Goal: Task Accomplishment & Management: Complete application form

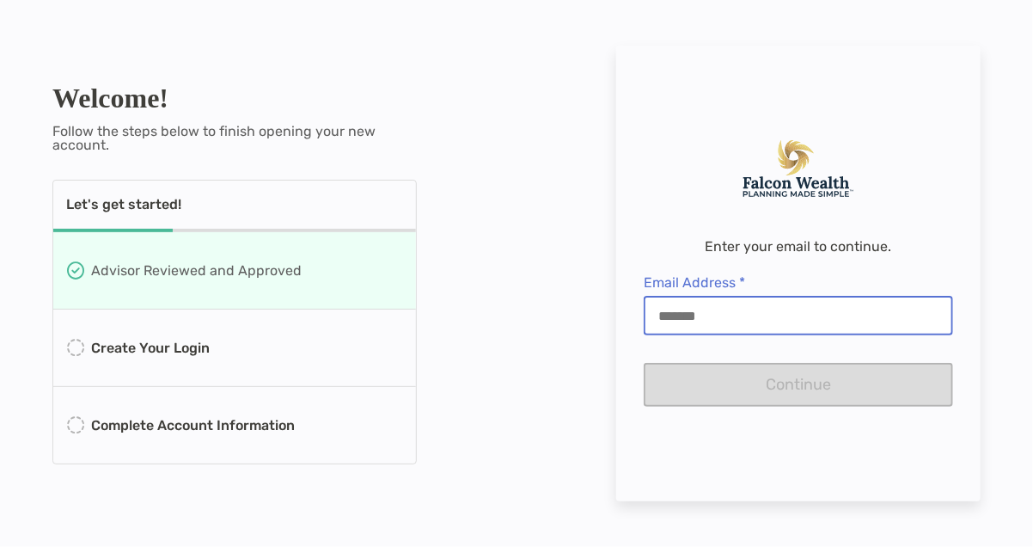
click at [667, 319] on input "Email Address *" at bounding box center [799, 316] width 306 height 15
type input "**********"
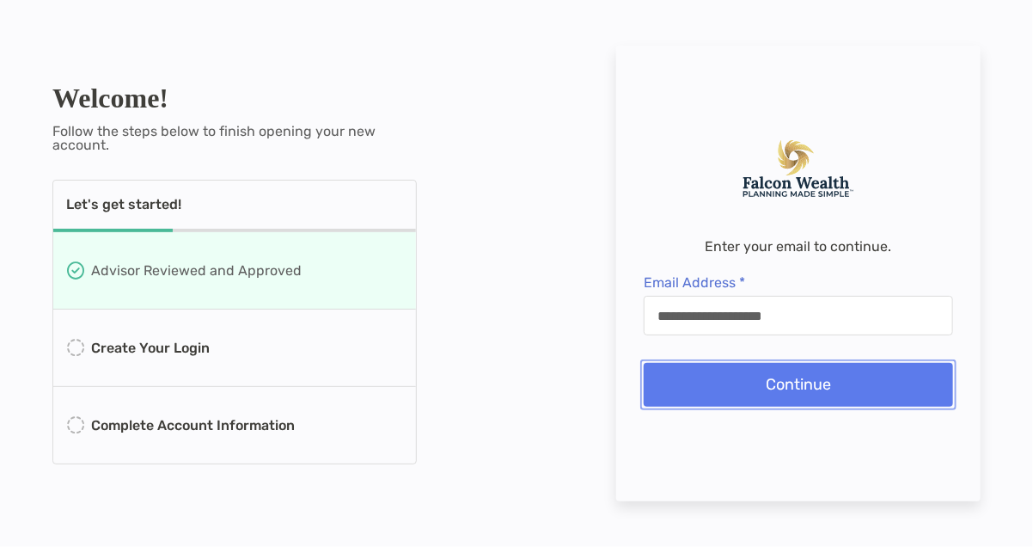
click at [788, 379] on button "Continue" at bounding box center [798, 385] width 309 height 44
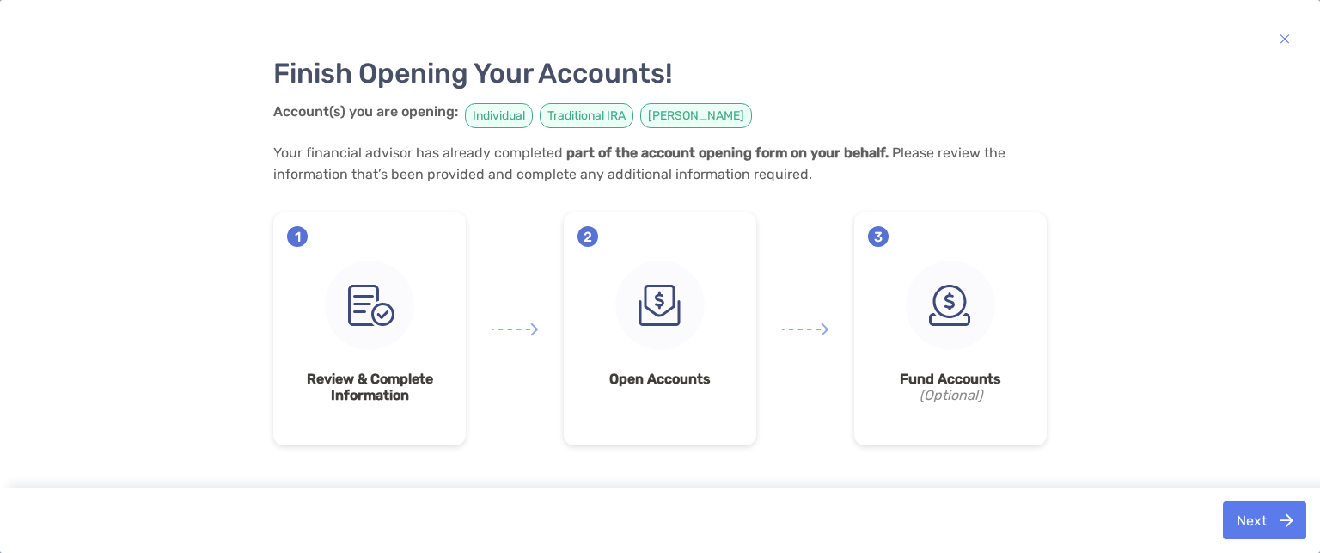
scroll to position [108, 0]
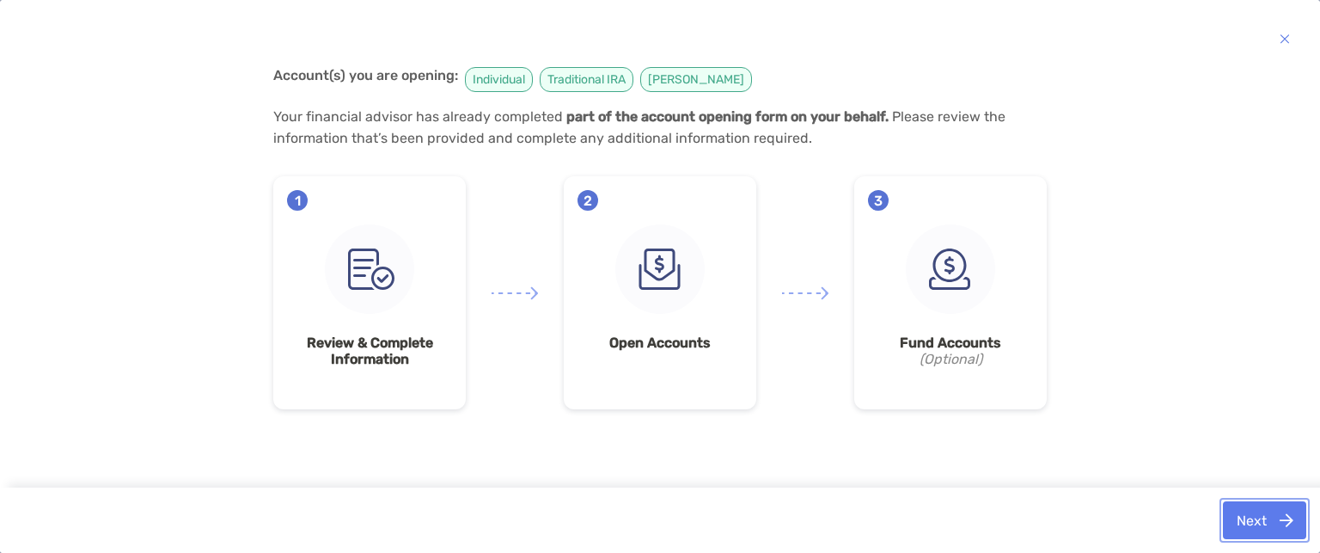
click at [1248, 518] on button "Next" at bounding box center [1264, 520] width 83 height 38
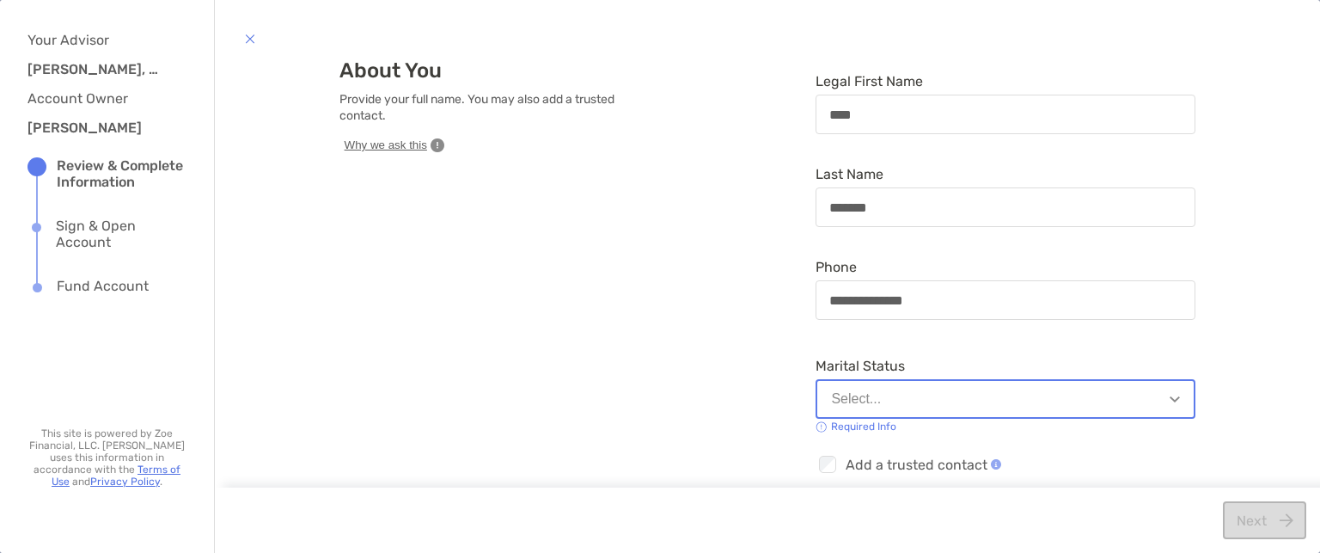
scroll to position [10, 0]
click at [1170, 400] on img "button" at bounding box center [1175, 399] width 10 height 6
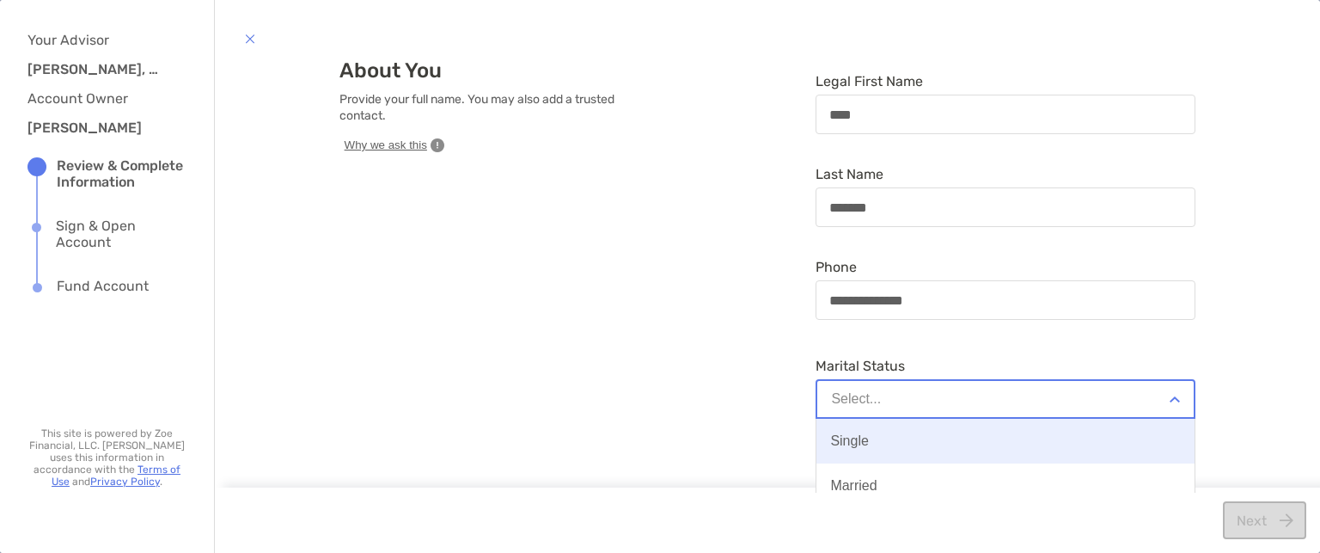
click at [846, 446] on div "Single" at bounding box center [849, 440] width 38 height 15
type input "**********"
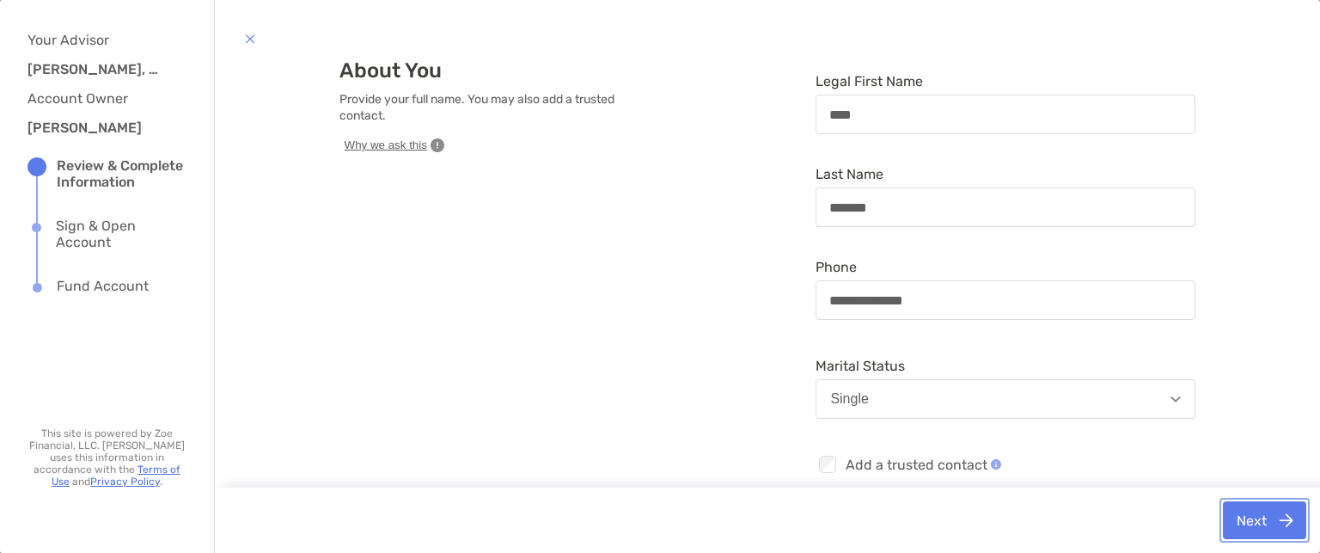
click at [1252, 521] on button "Next" at bounding box center [1264, 520] width 83 height 38
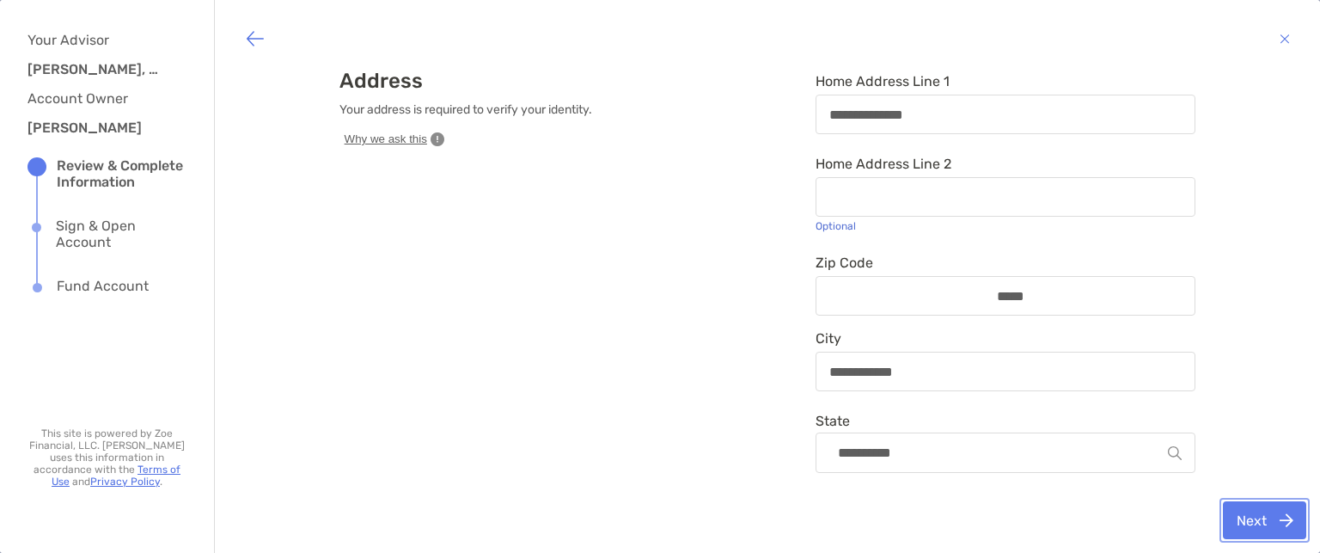
scroll to position [0, 0]
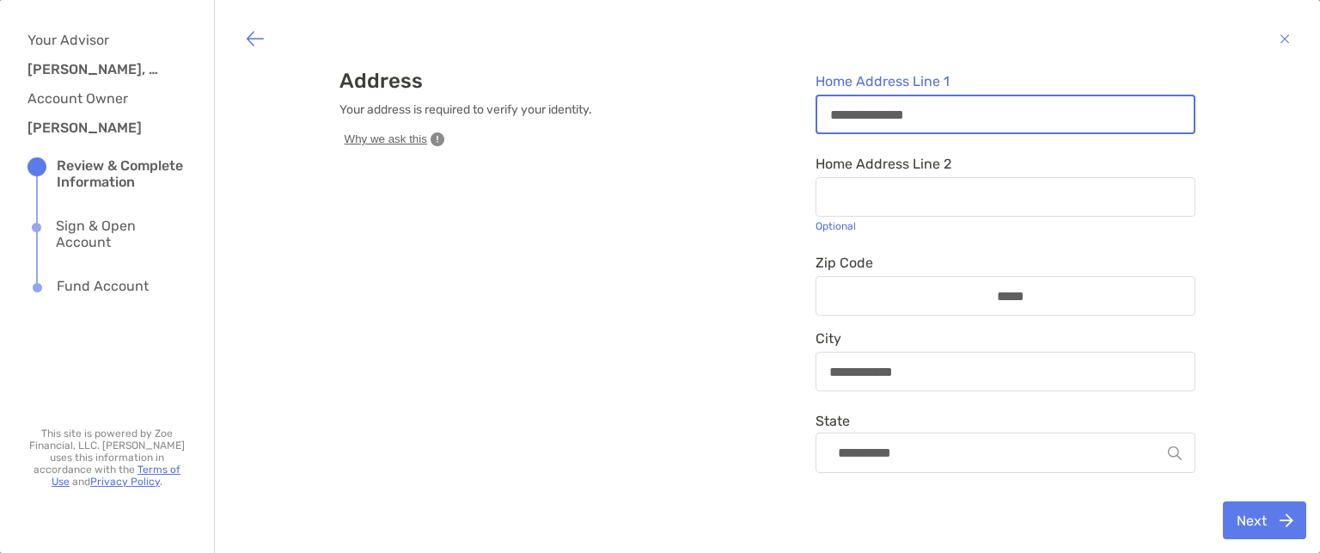
click at [918, 113] on input "**********" at bounding box center [1006, 114] width 377 height 15
drag, startPoint x: 918, startPoint y: 113, endPoint x: 811, endPoint y: 114, distance: 107.5
click at [818, 114] on input "**********" at bounding box center [1006, 114] width 377 height 15
type input "**********"
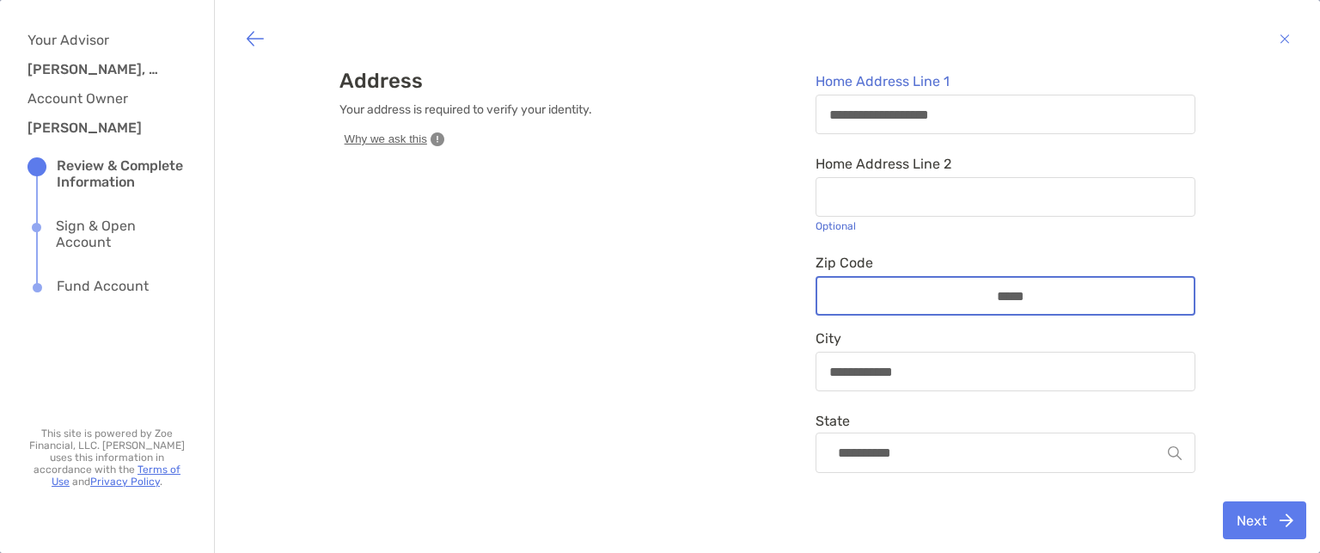
click at [1043, 298] on input "*****" at bounding box center [1006, 296] width 138 height 15
click at [1062, 294] on input "*****" at bounding box center [1006, 296] width 138 height 15
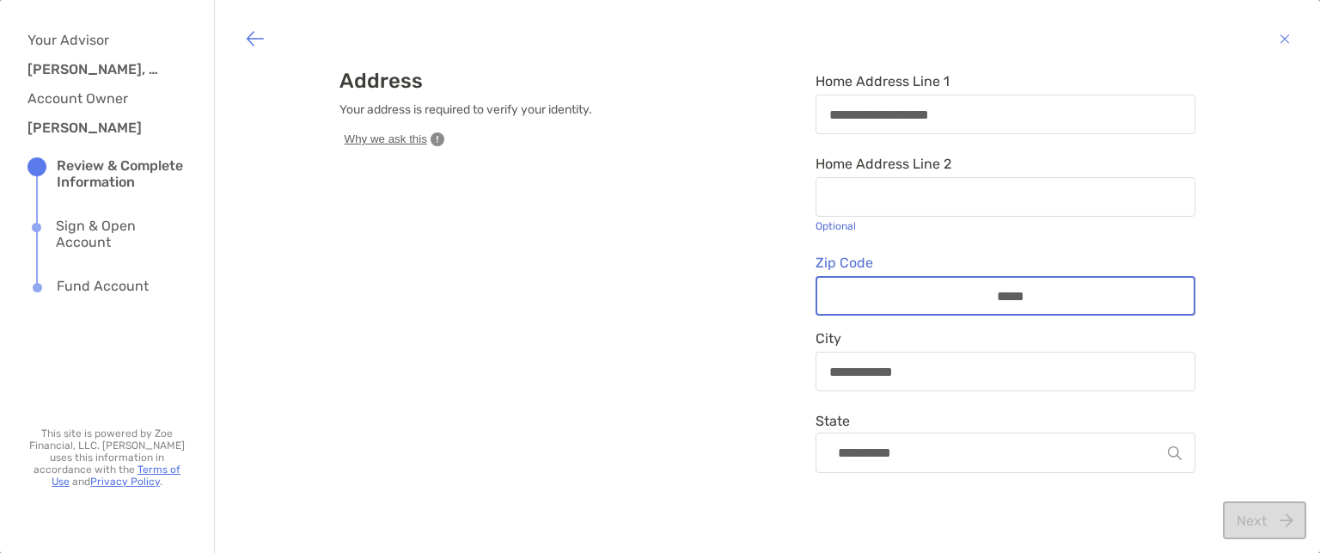
type input "*****"
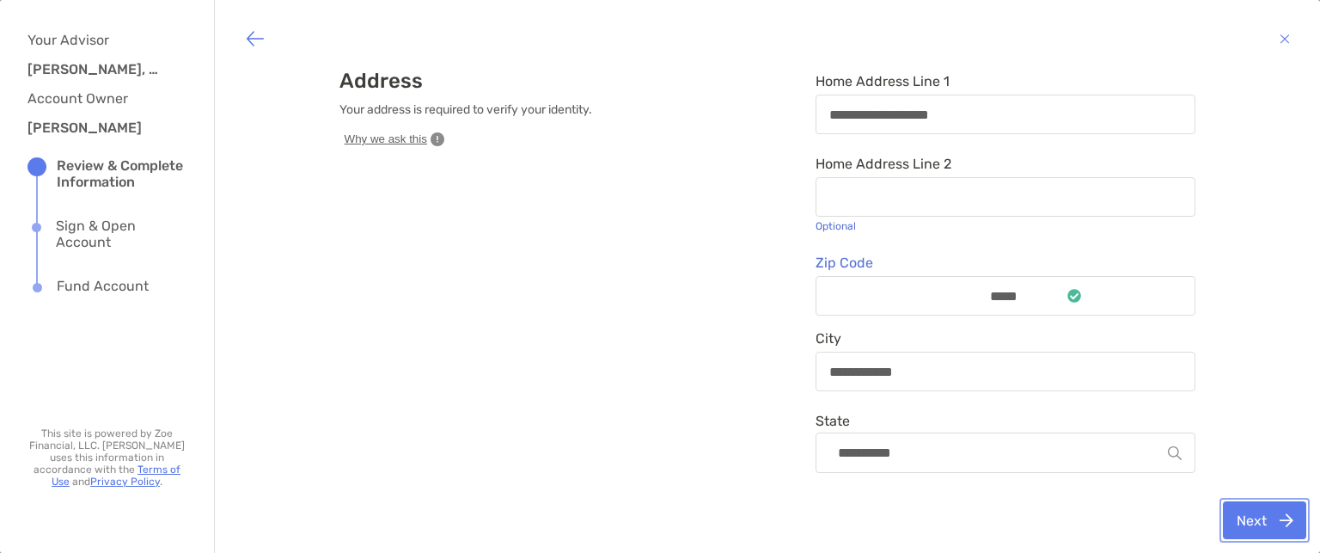
click at [1261, 522] on button "Next" at bounding box center [1264, 520] width 83 height 38
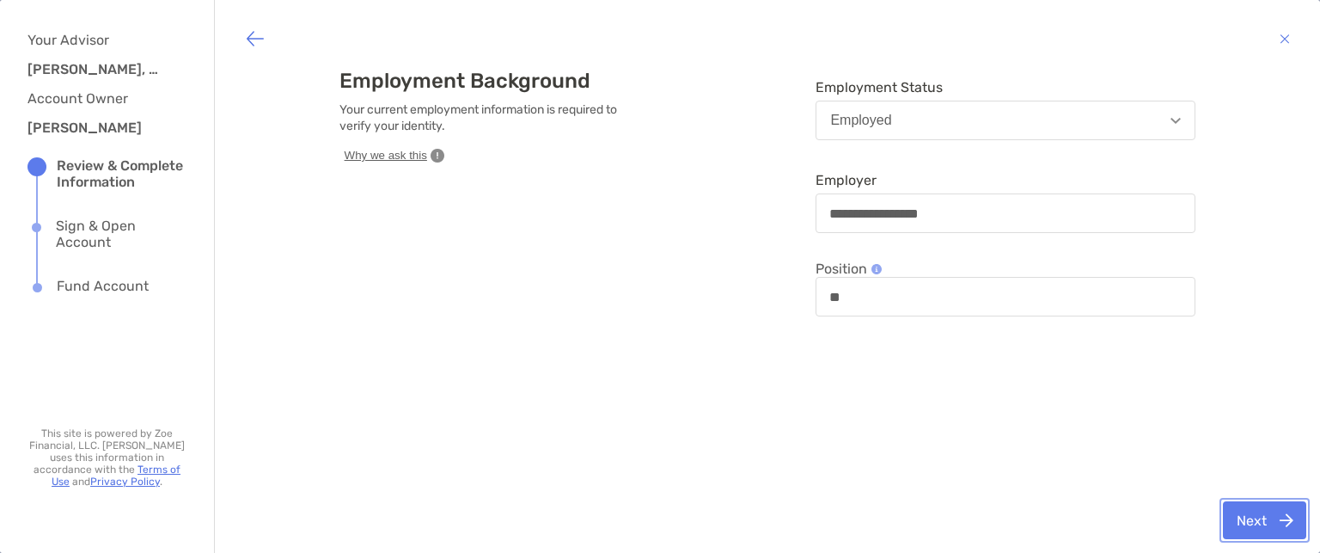
click at [1262, 525] on button "Next" at bounding box center [1264, 520] width 83 height 38
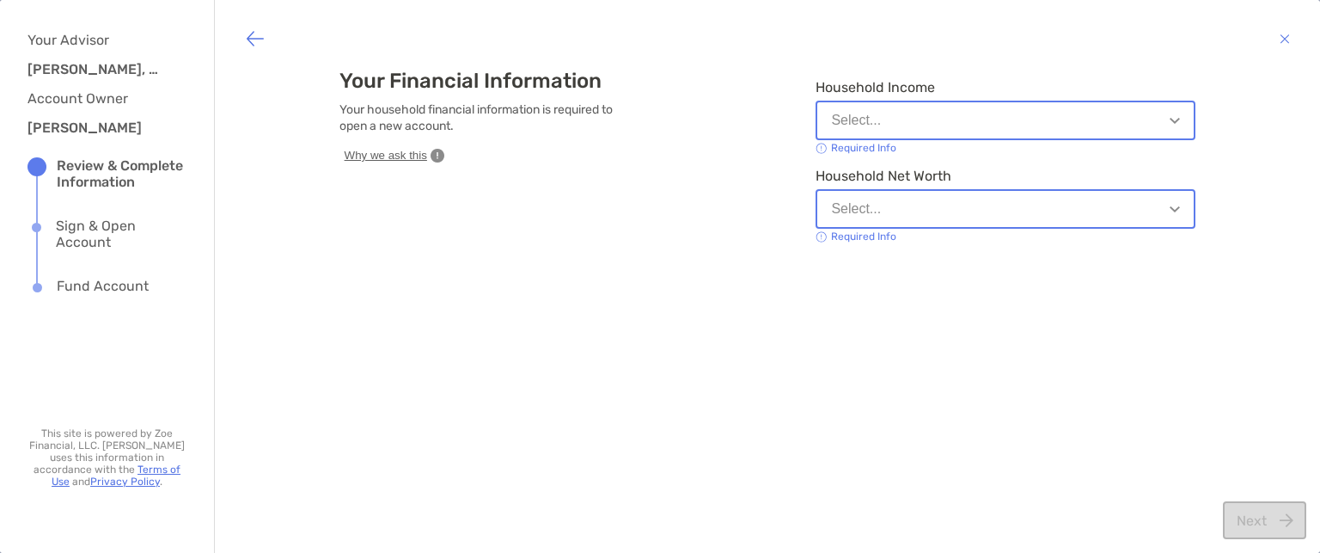
click at [1170, 119] on img "button" at bounding box center [1175, 121] width 10 height 6
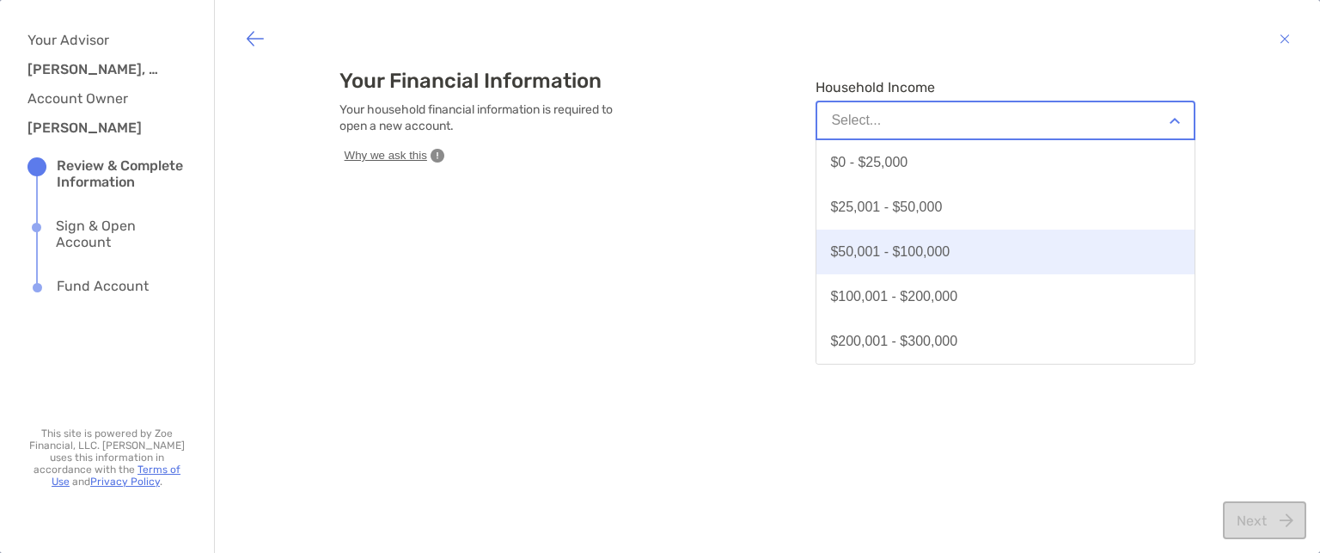
click at [918, 257] on div "$50,001 - $100,000" at bounding box center [889, 251] width 119 height 15
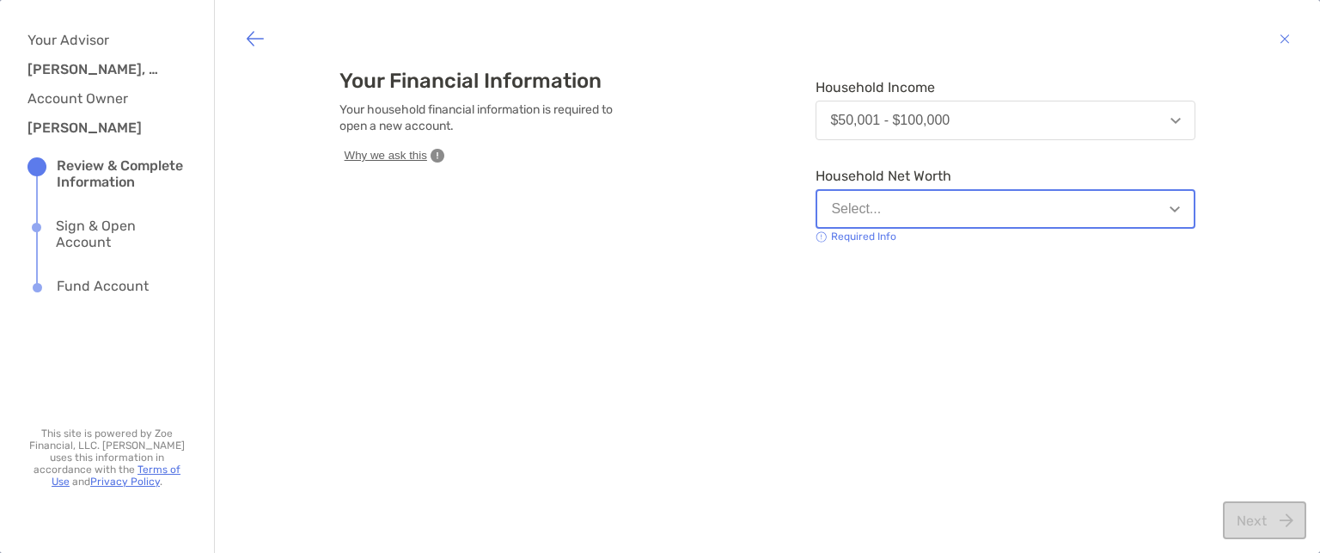
click at [895, 215] on button "Select..." at bounding box center [1006, 209] width 380 height 40
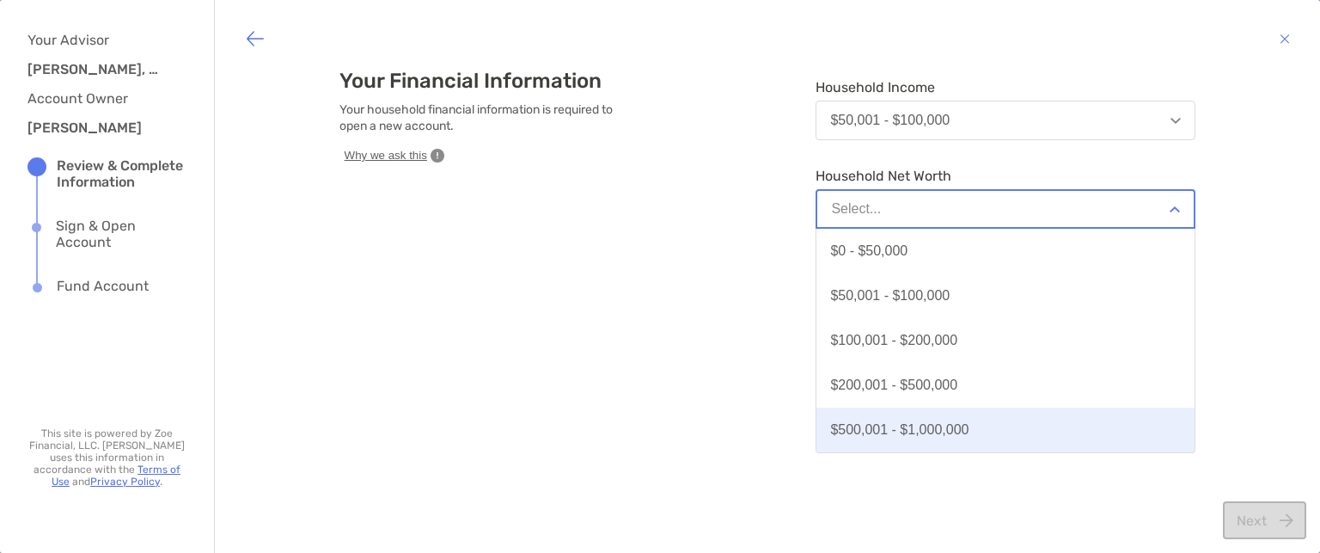
click at [932, 426] on div "$500,001 - $1,000,000" at bounding box center [899, 429] width 138 height 15
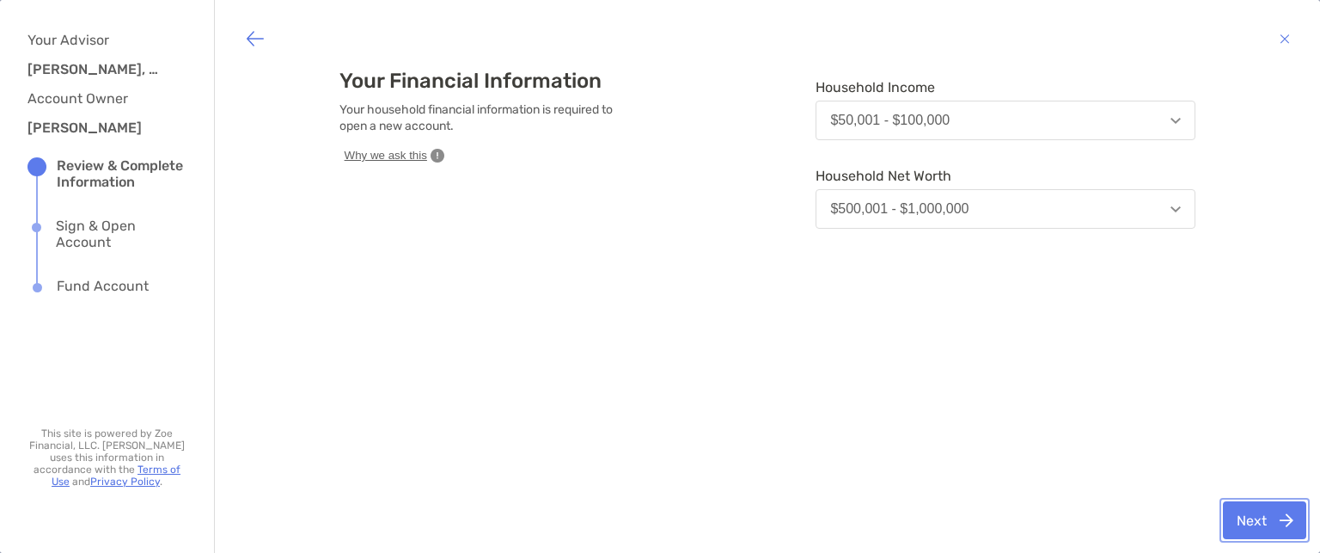
click at [1248, 518] on button "Next" at bounding box center [1264, 520] width 83 height 38
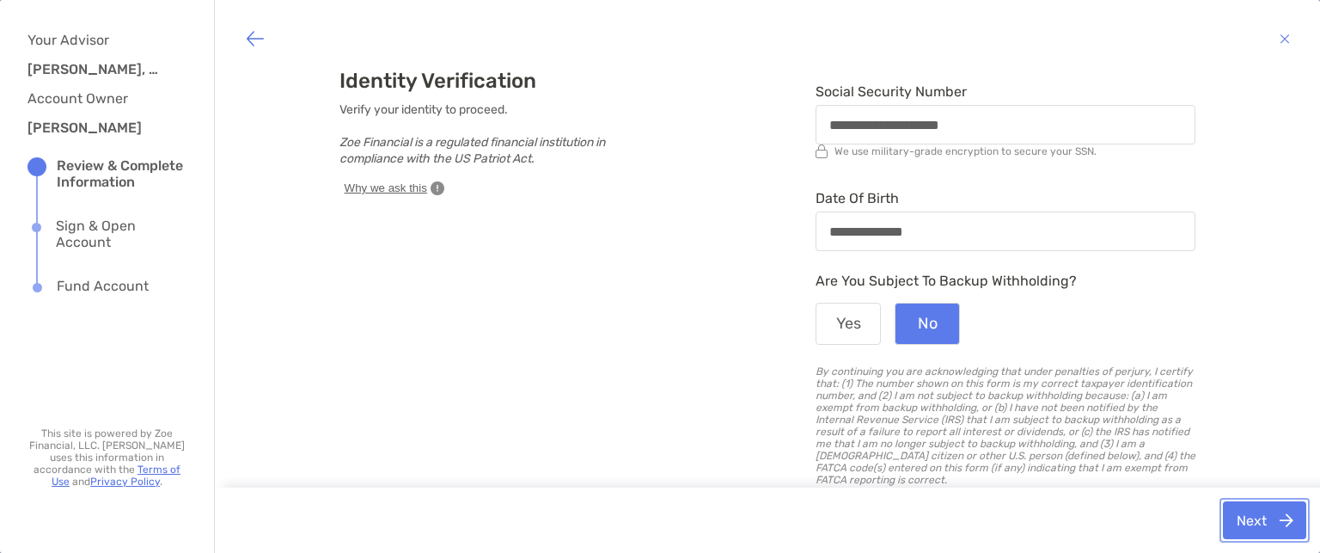
click at [1241, 516] on button "Next" at bounding box center [1264, 520] width 83 height 38
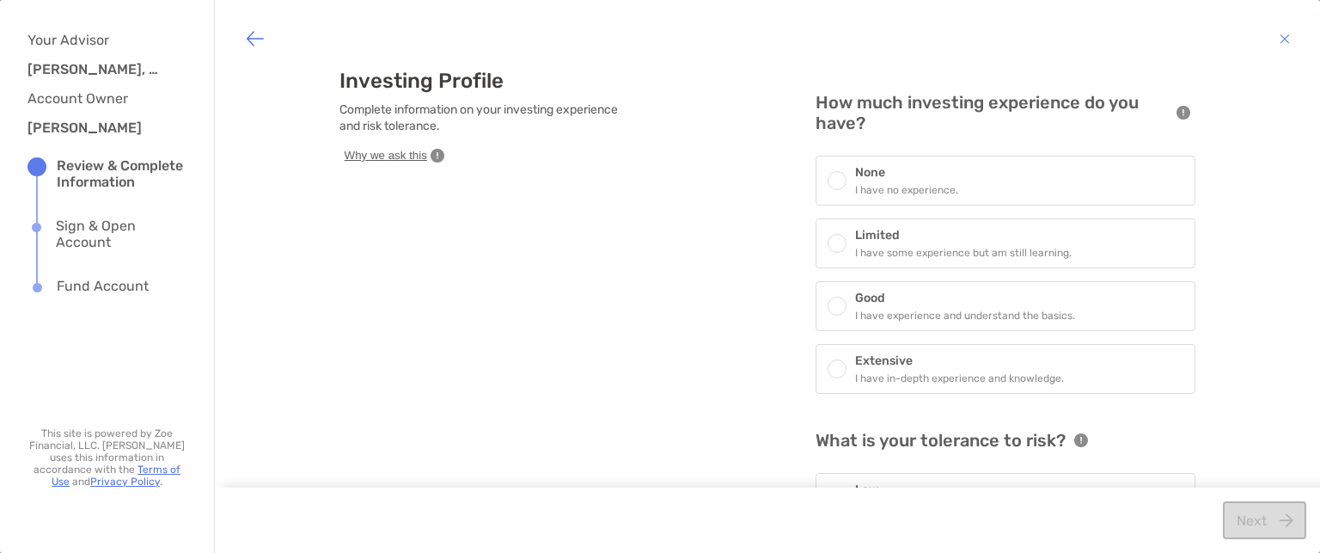
click at [832, 238] on span at bounding box center [837, 243] width 10 height 10
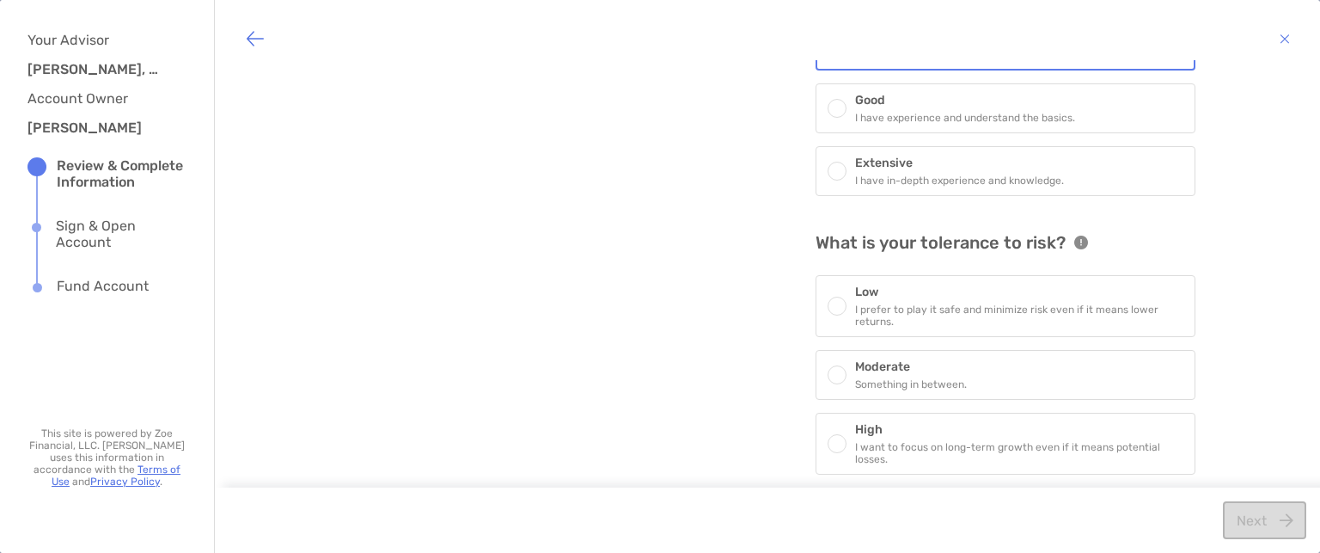
scroll to position [200, 0]
click at [834, 364] on div at bounding box center [837, 373] width 19 height 19
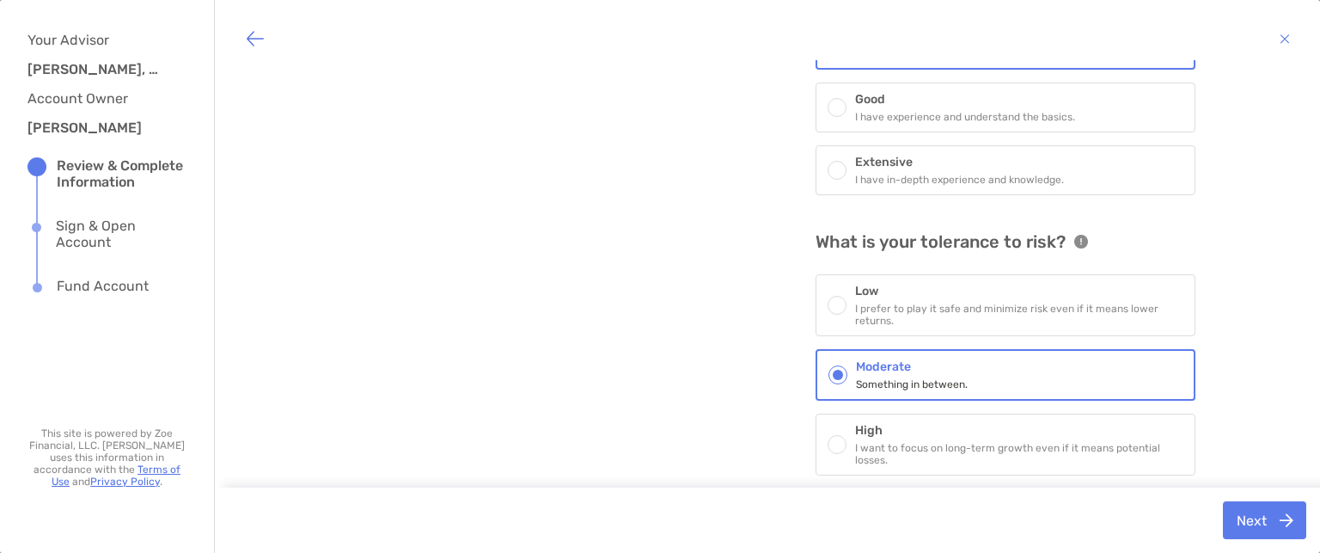
scroll to position [202, 0]
click at [1262, 524] on button "Next" at bounding box center [1264, 520] width 83 height 38
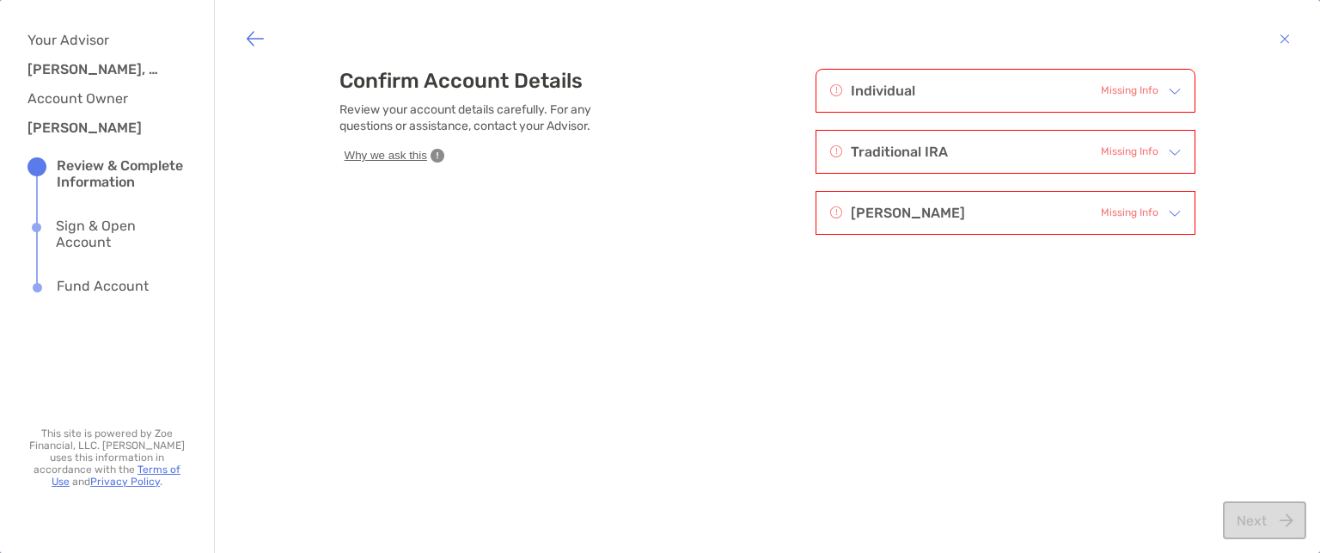
click at [1169, 92] on img at bounding box center [1175, 91] width 12 height 12
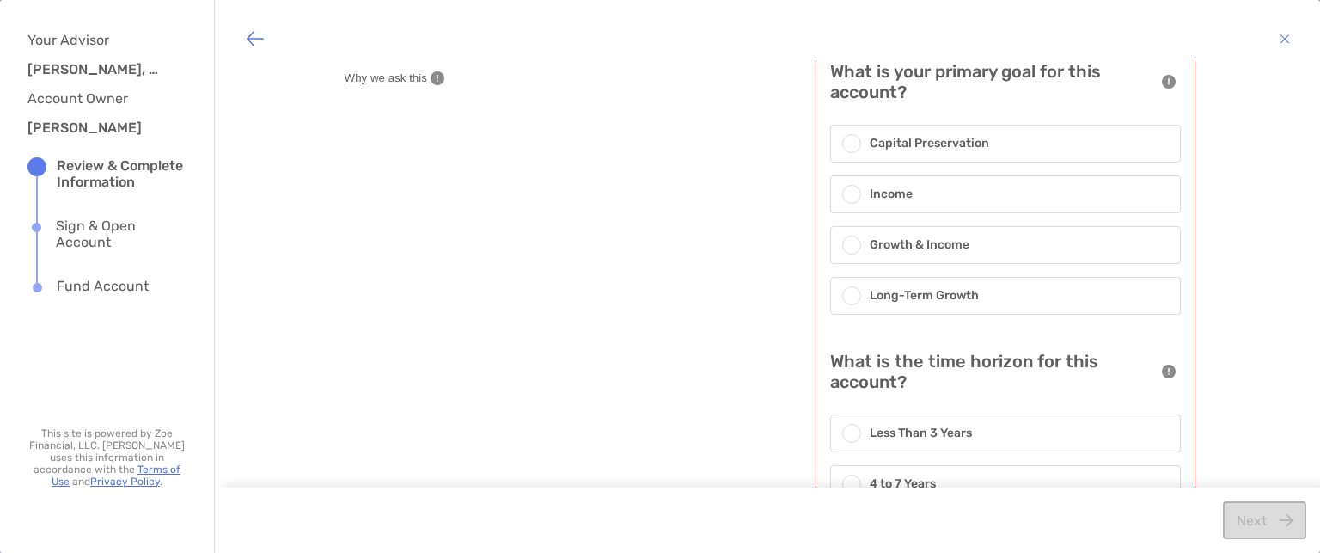
scroll to position [70, 0]
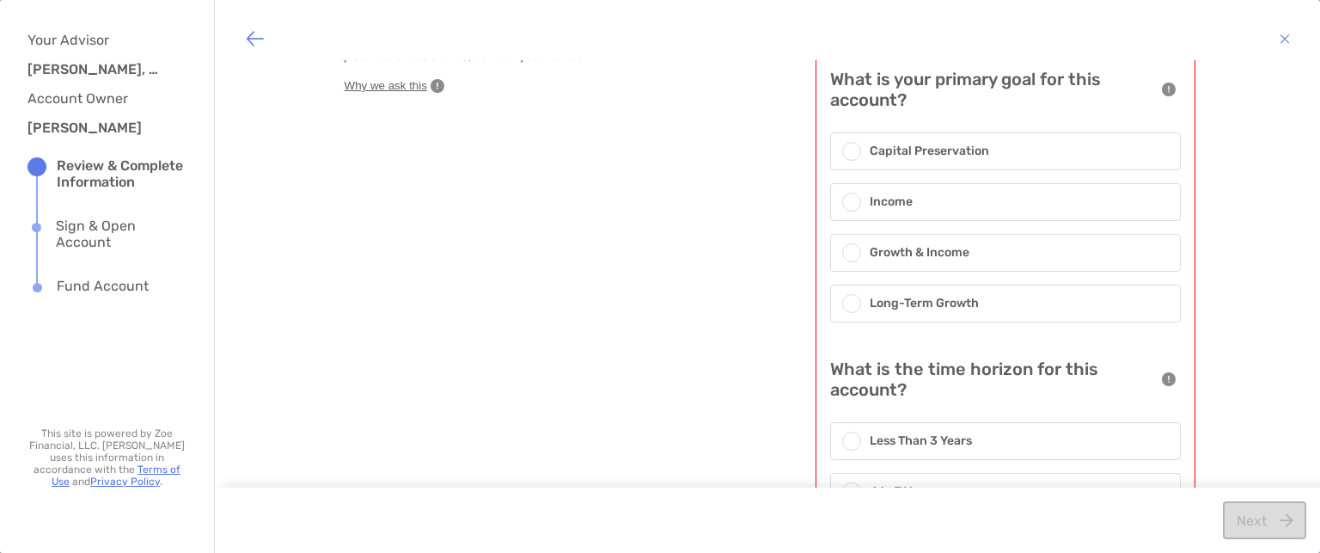
click at [847, 252] on span at bounding box center [852, 253] width 10 height 10
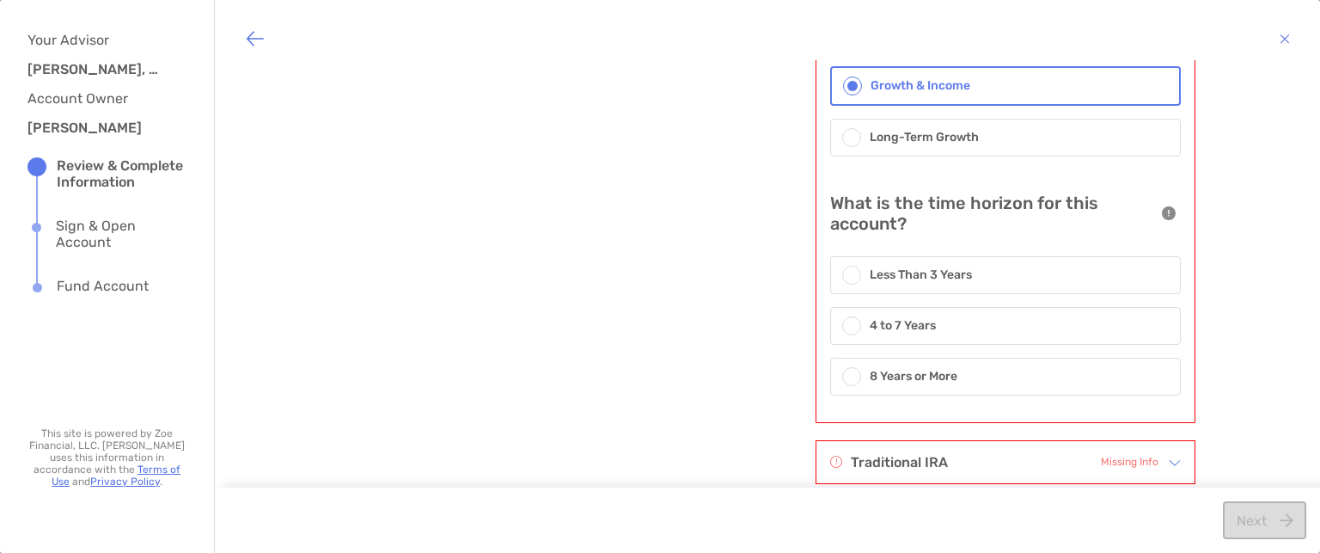
scroll to position [239, 0]
click at [1269, 182] on div "Confirm Account Details Review your account details carefully. For any question…" at bounding box center [767, 276] width 1071 height 432
click at [842, 376] on div at bounding box center [851, 374] width 19 height 19
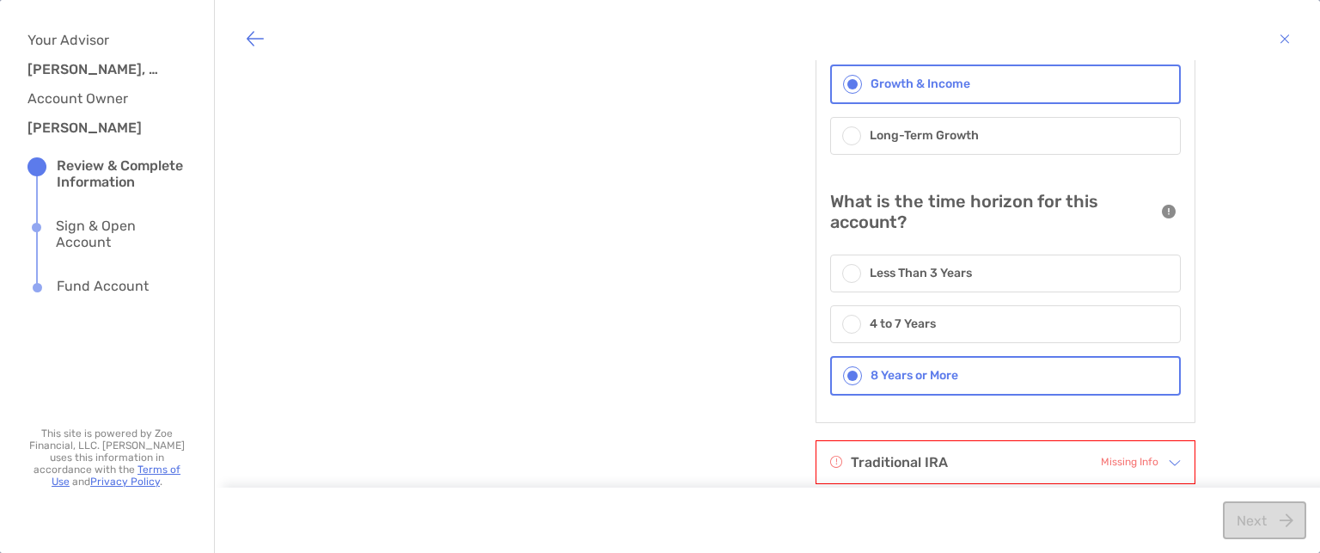
scroll to position [319, 0]
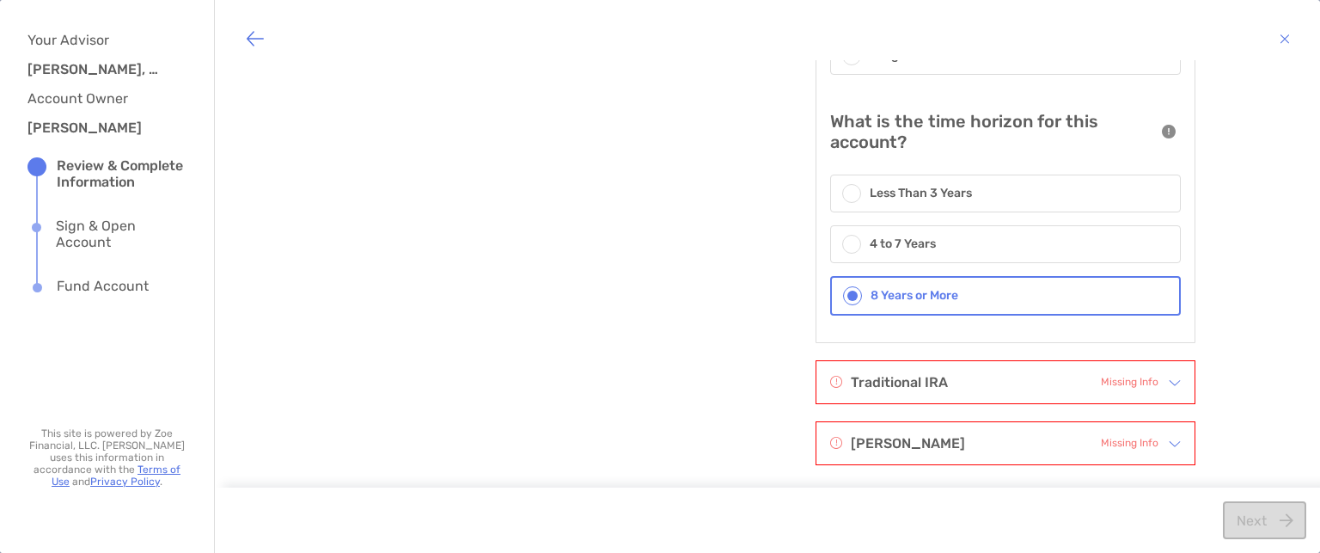
click at [1169, 378] on img at bounding box center [1175, 383] width 12 height 12
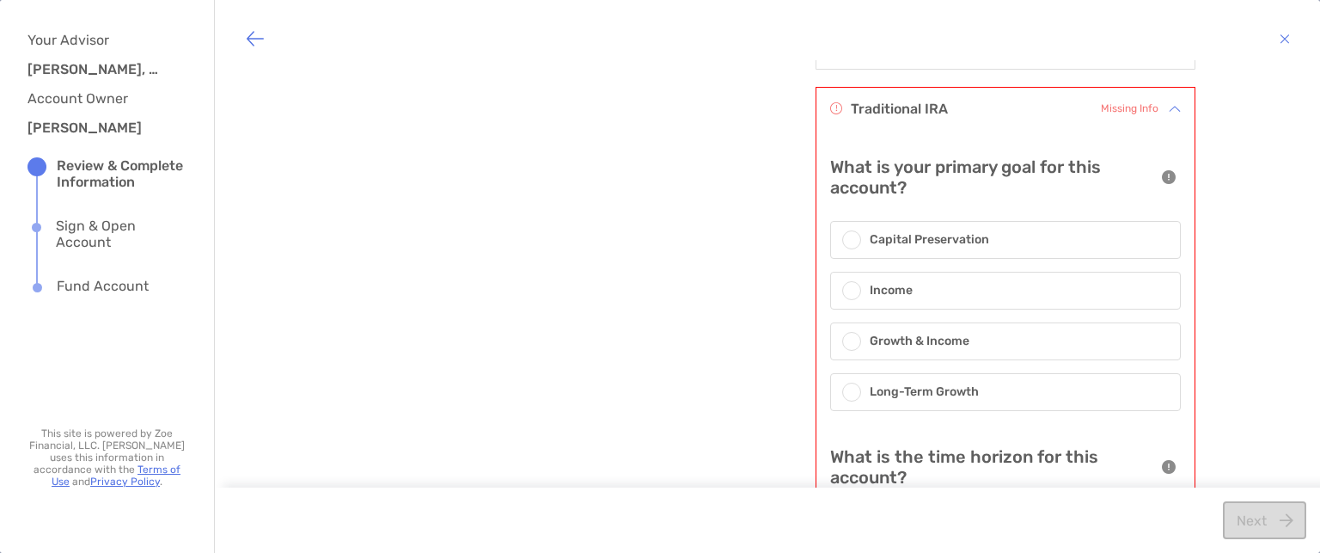
scroll to position [609, 0]
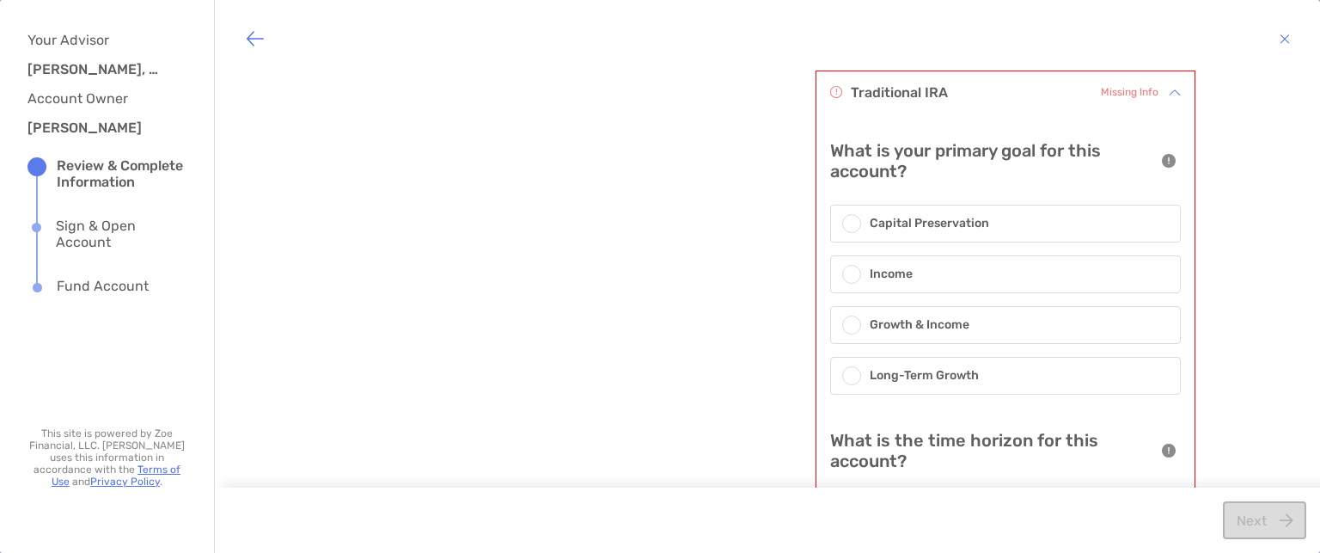
click at [842, 320] on div at bounding box center [851, 324] width 19 height 19
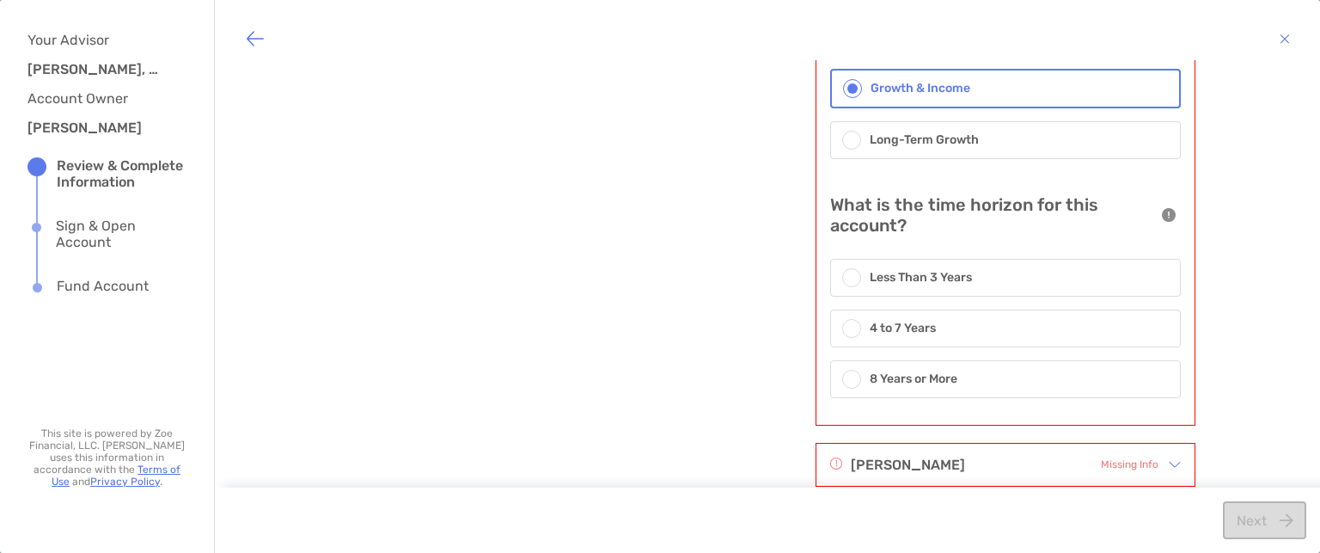
scroll to position [848, 0]
click at [870, 368] on h6 "8 Years or More" at bounding box center [914, 377] width 88 height 19
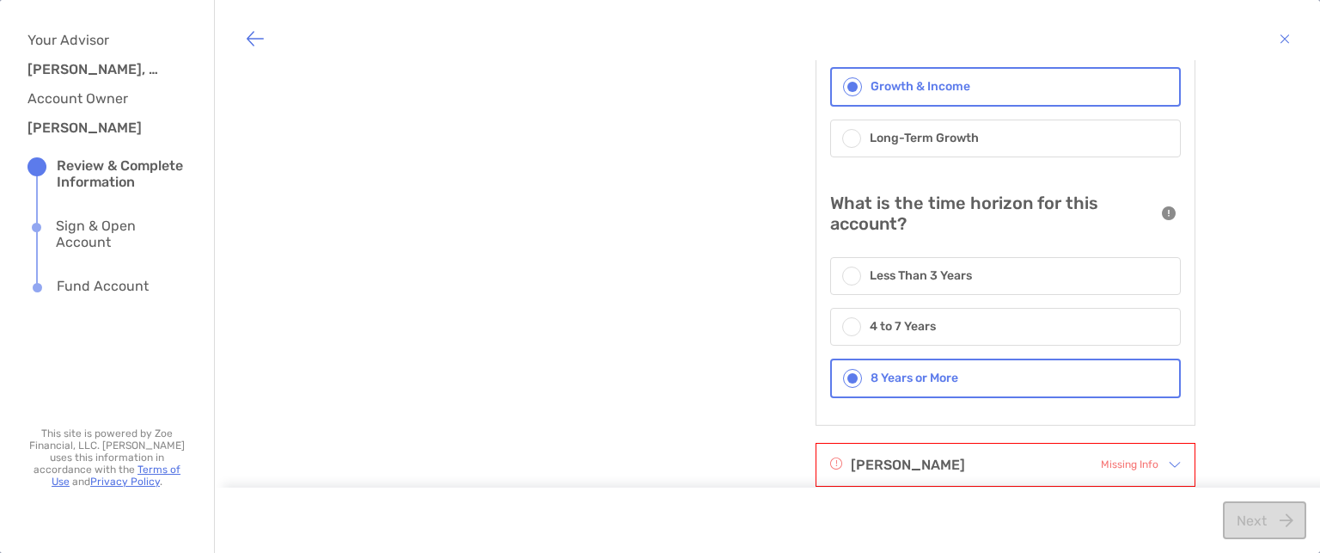
scroll to position [862, 0]
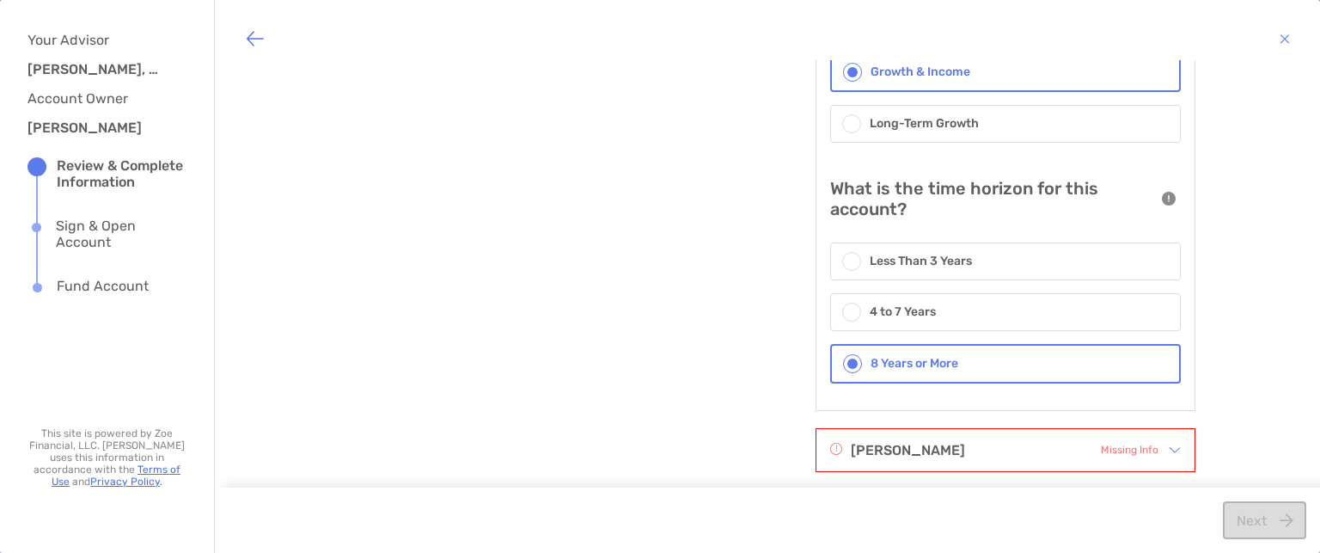
click at [1159, 440] on div at bounding box center [1170, 449] width 22 height 19
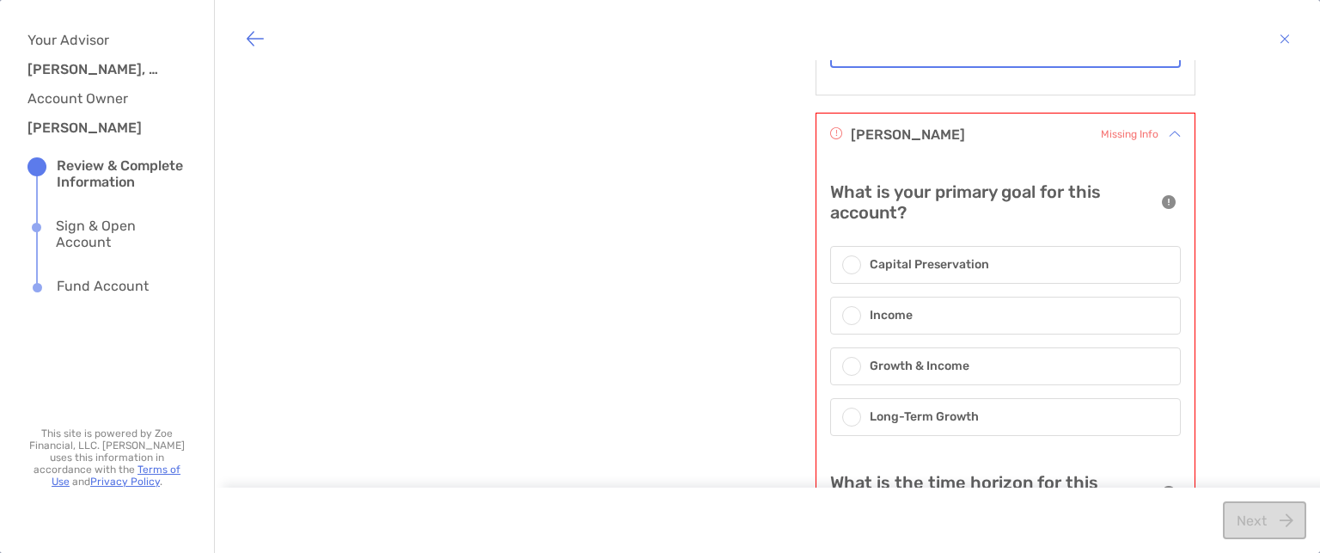
scroll to position [1184, 0]
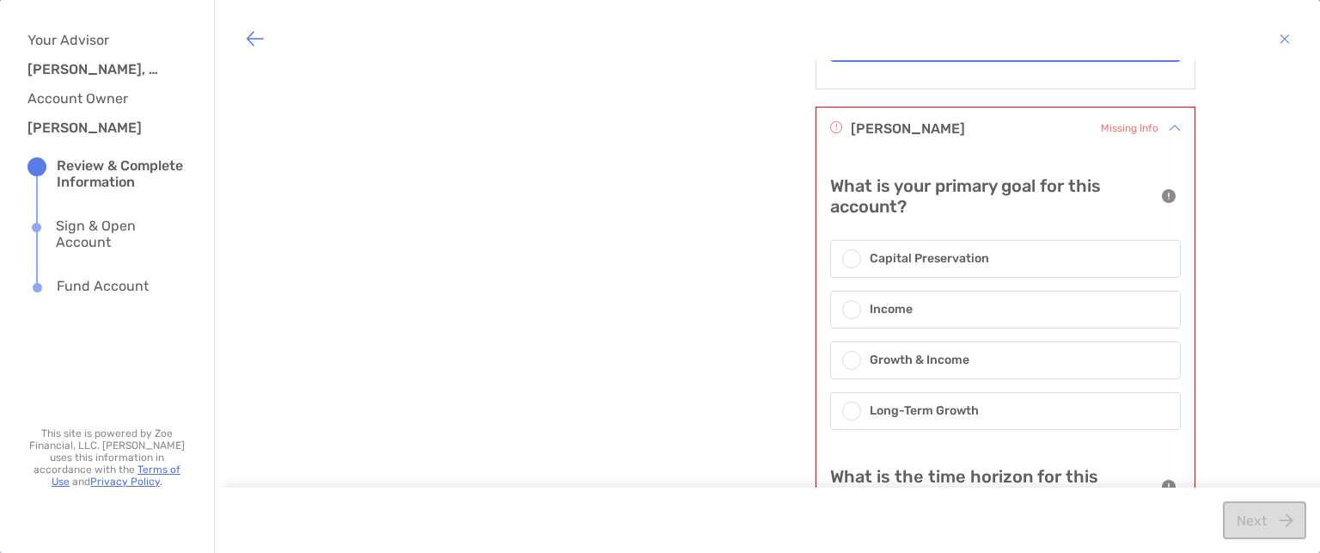
click at [947, 353] on h6 "Growth & Income" at bounding box center [920, 360] width 100 height 19
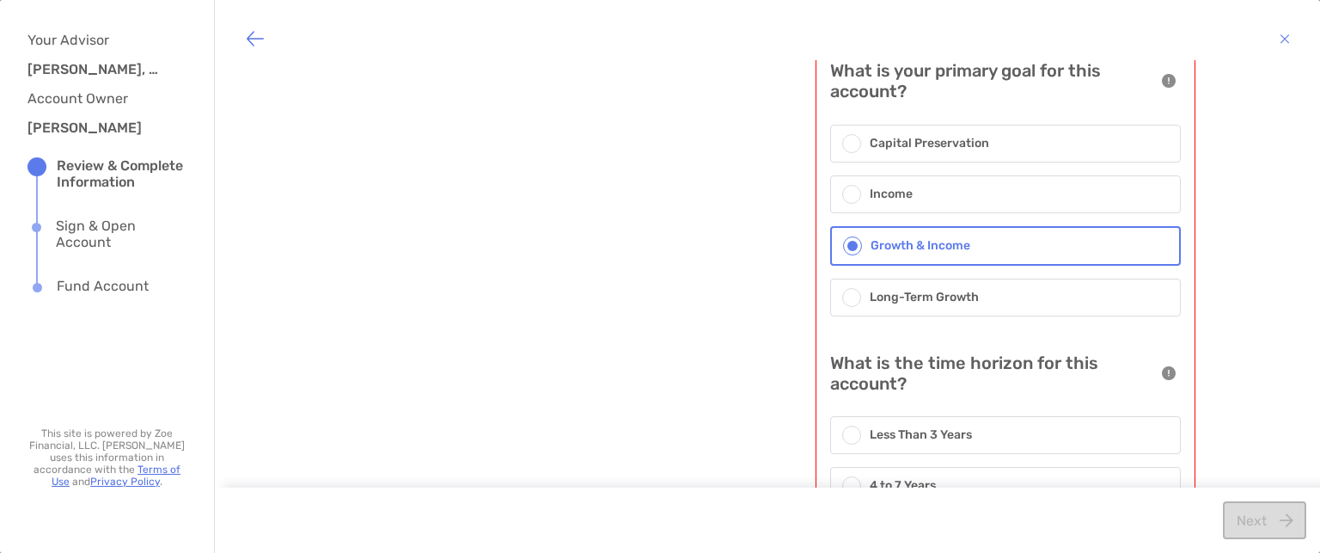
scroll to position [1405, 0]
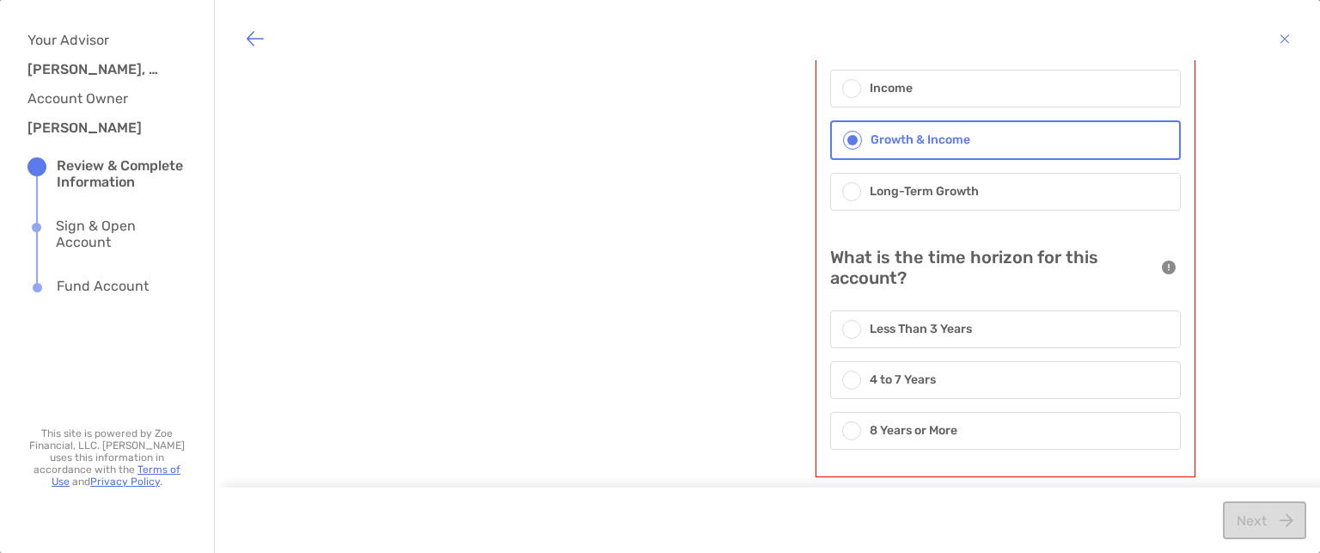
click at [963, 412] on div "8 Years or More" at bounding box center [1005, 431] width 351 height 38
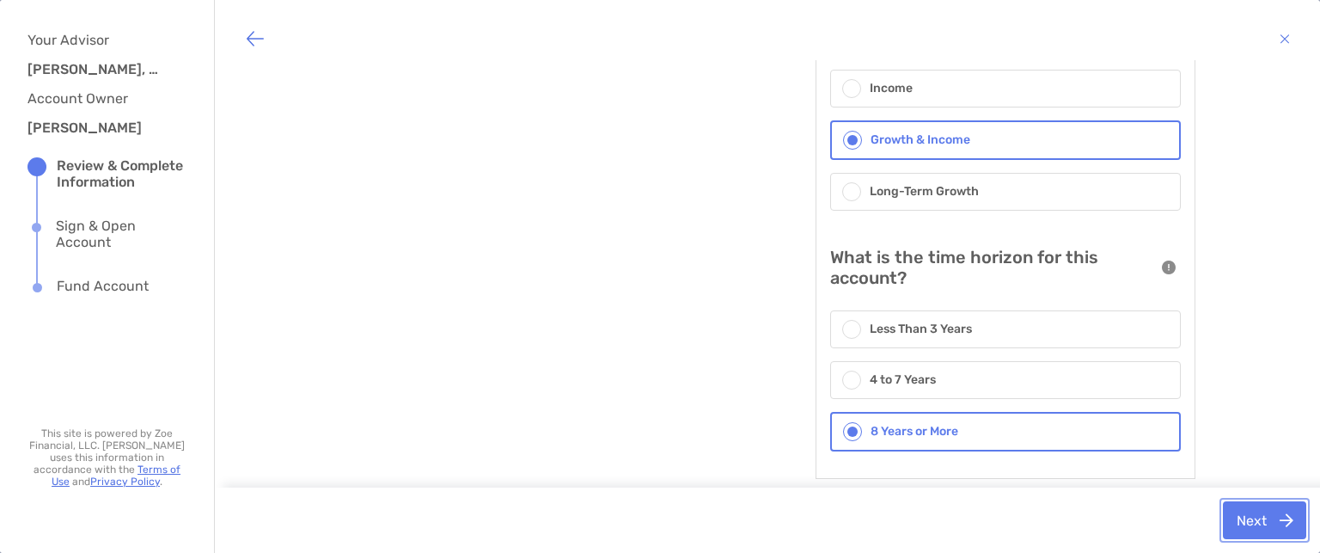
click at [1272, 524] on button "Next" at bounding box center [1264, 520] width 83 height 38
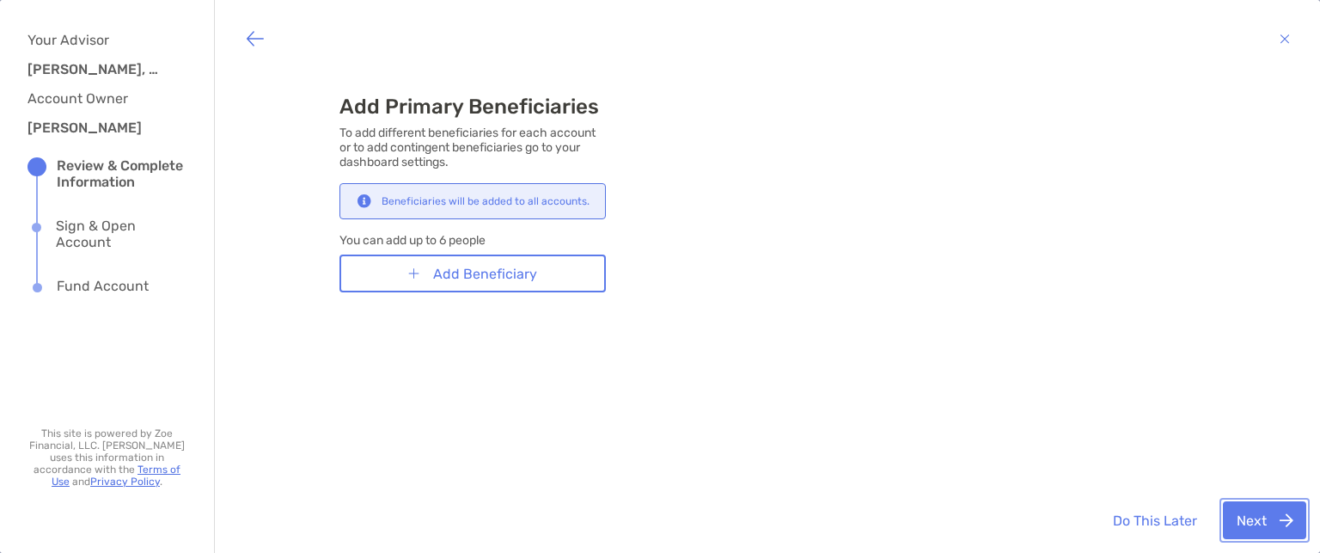
click at [1258, 530] on button "Next" at bounding box center [1264, 520] width 83 height 38
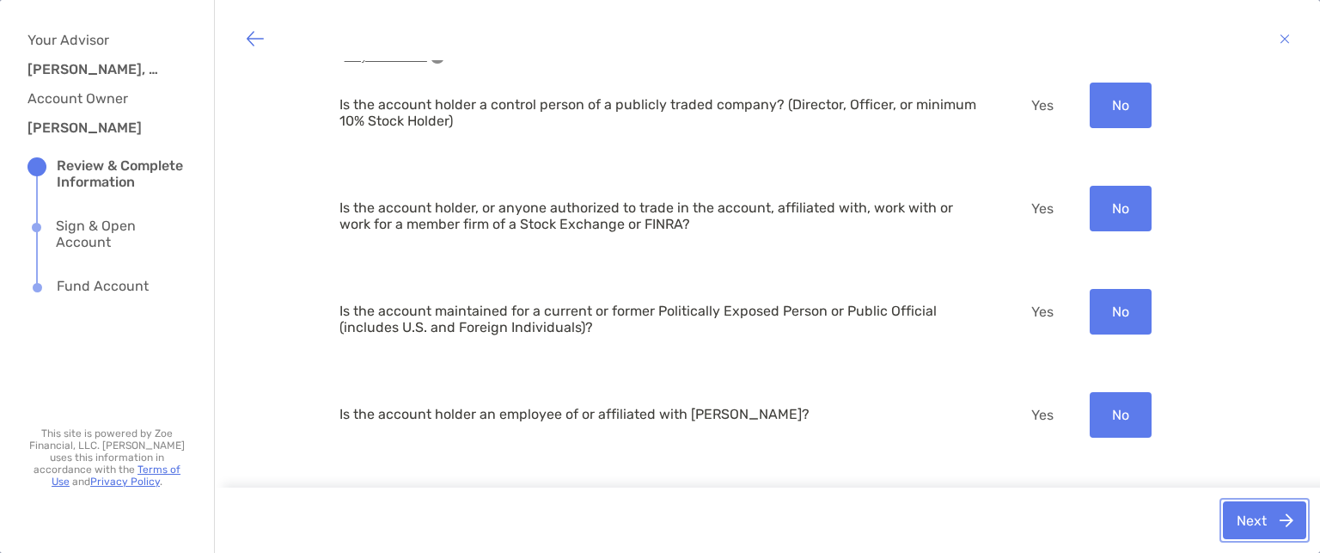
scroll to position [87, 0]
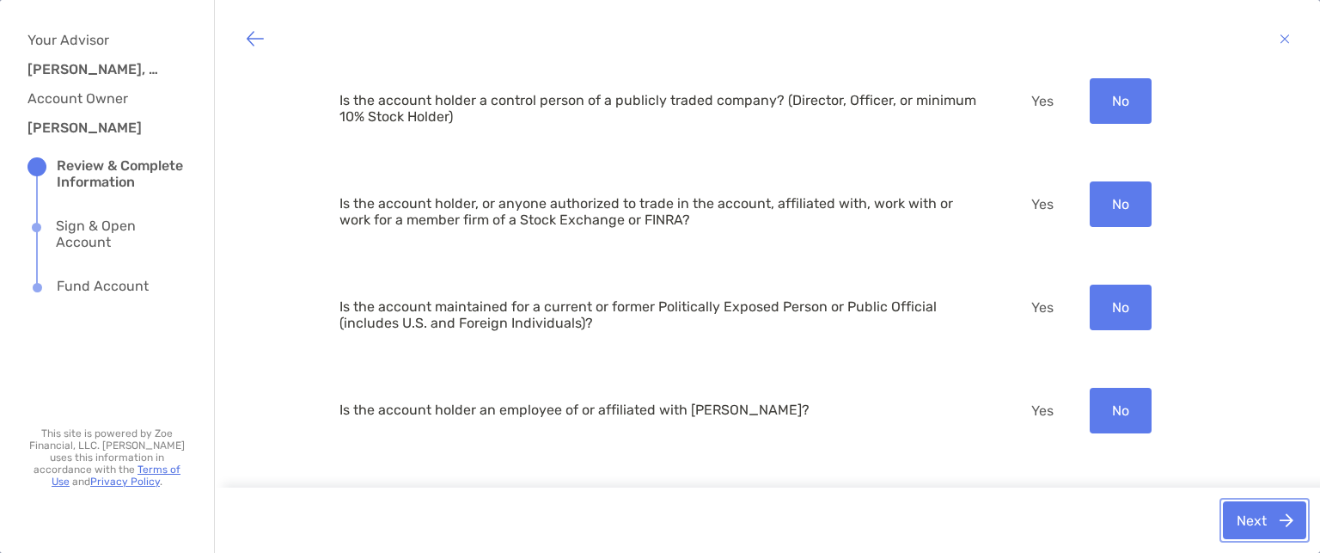
click at [1266, 524] on button "Next" at bounding box center [1264, 520] width 83 height 38
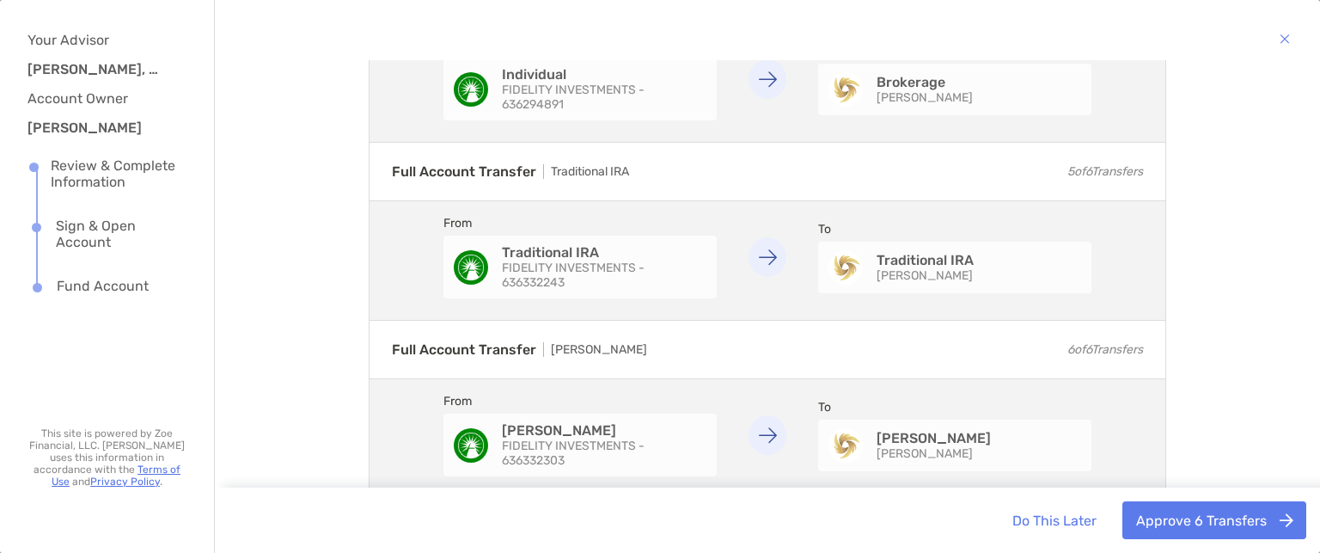
scroll to position [759, 0]
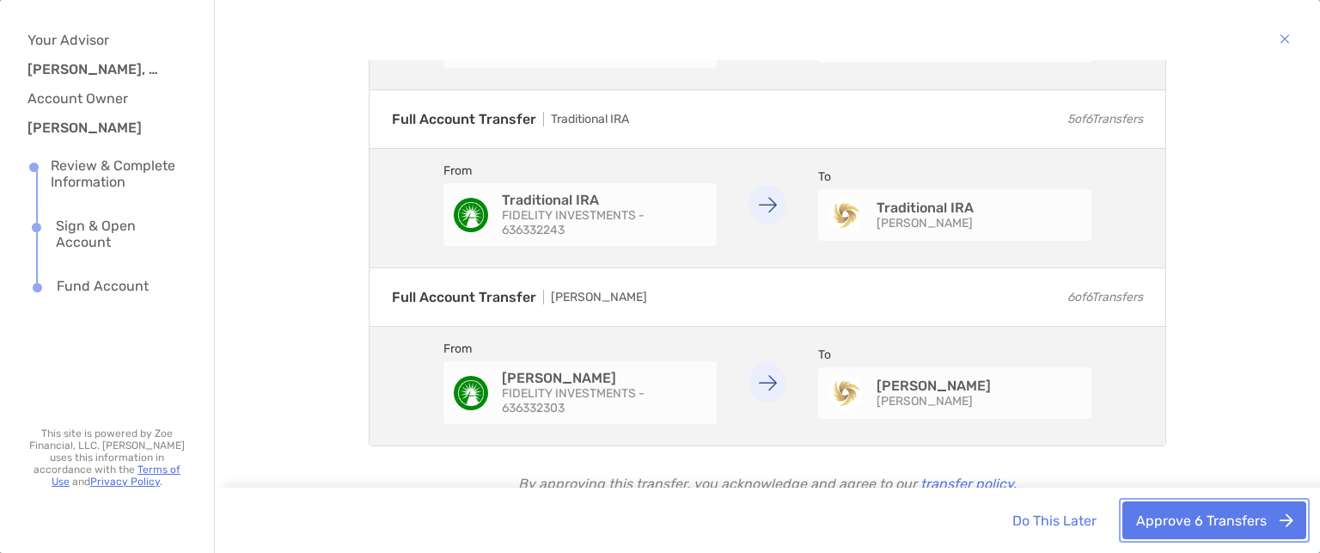
click at [1233, 525] on button "Approve 6 Transfers" at bounding box center [1215, 520] width 184 height 38
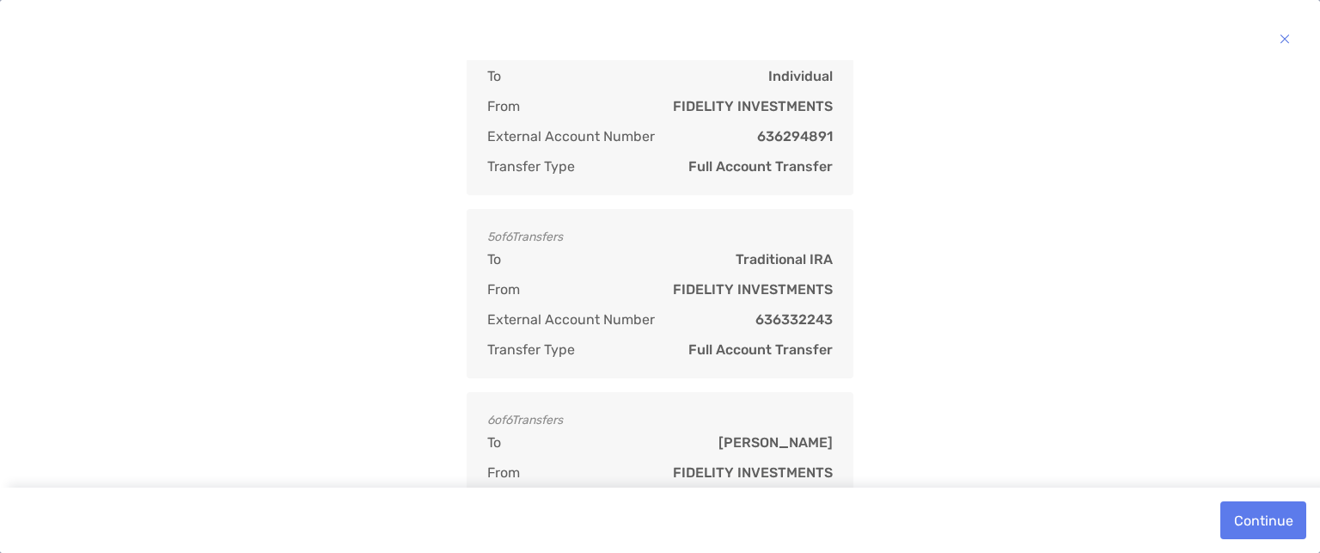
scroll to position [755, 0]
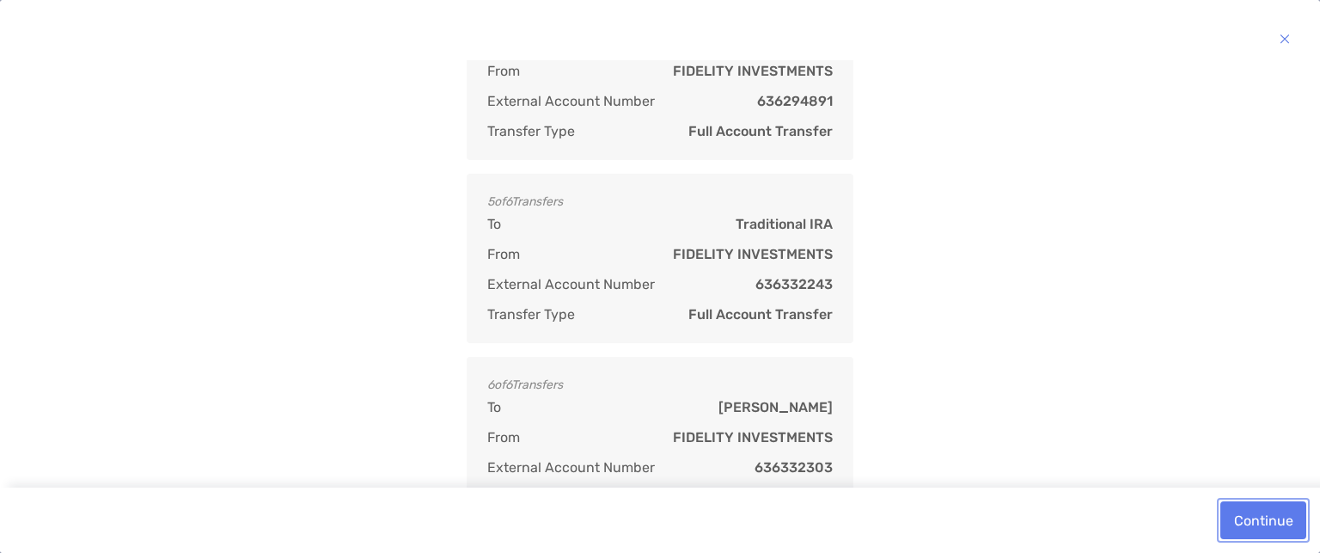
click at [1265, 525] on button "Continue" at bounding box center [1264, 520] width 86 height 38
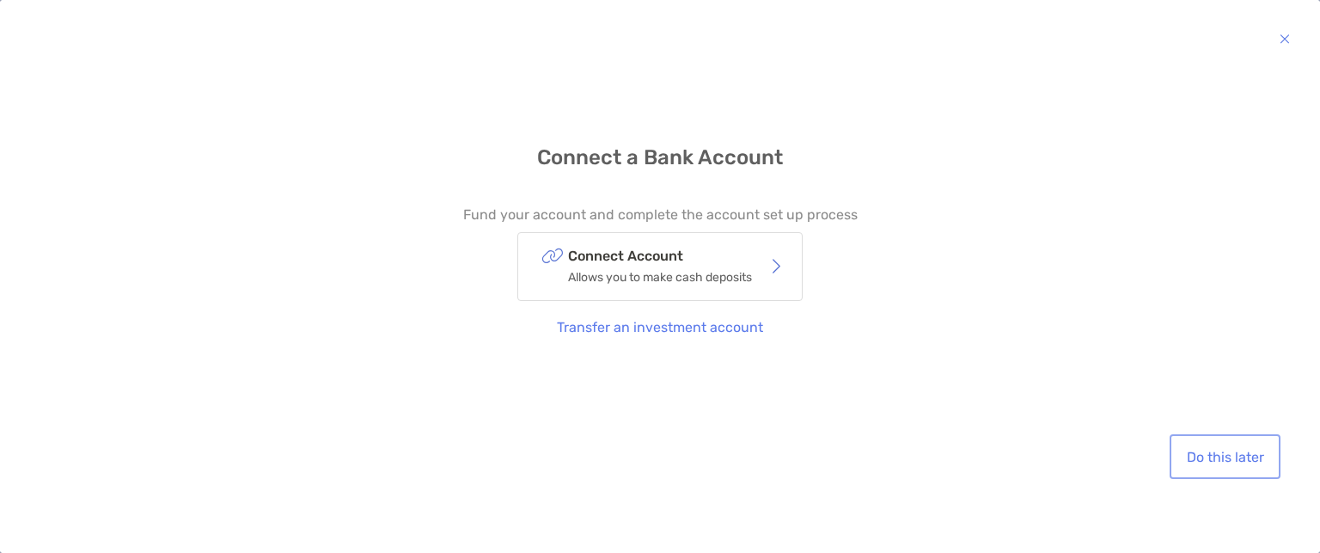
click at [1220, 462] on button "Do this later" at bounding box center [1225, 457] width 104 height 38
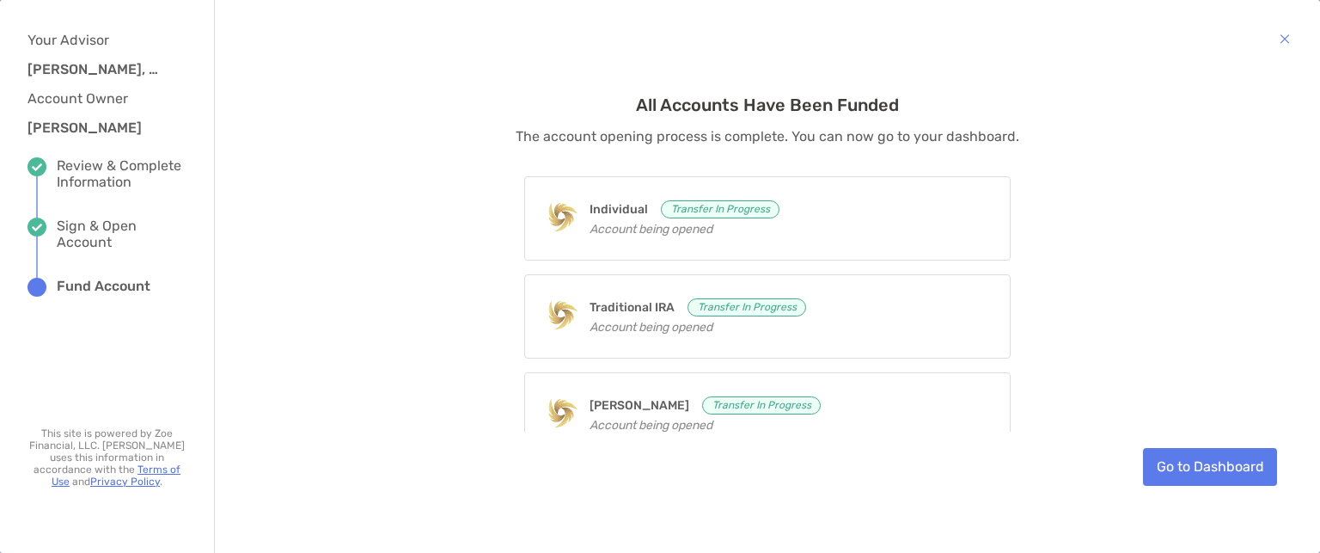
click at [932, 408] on div "Roth IRA Transfer In Progress Account being opened" at bounding box center [767, 414] width 487 height 84
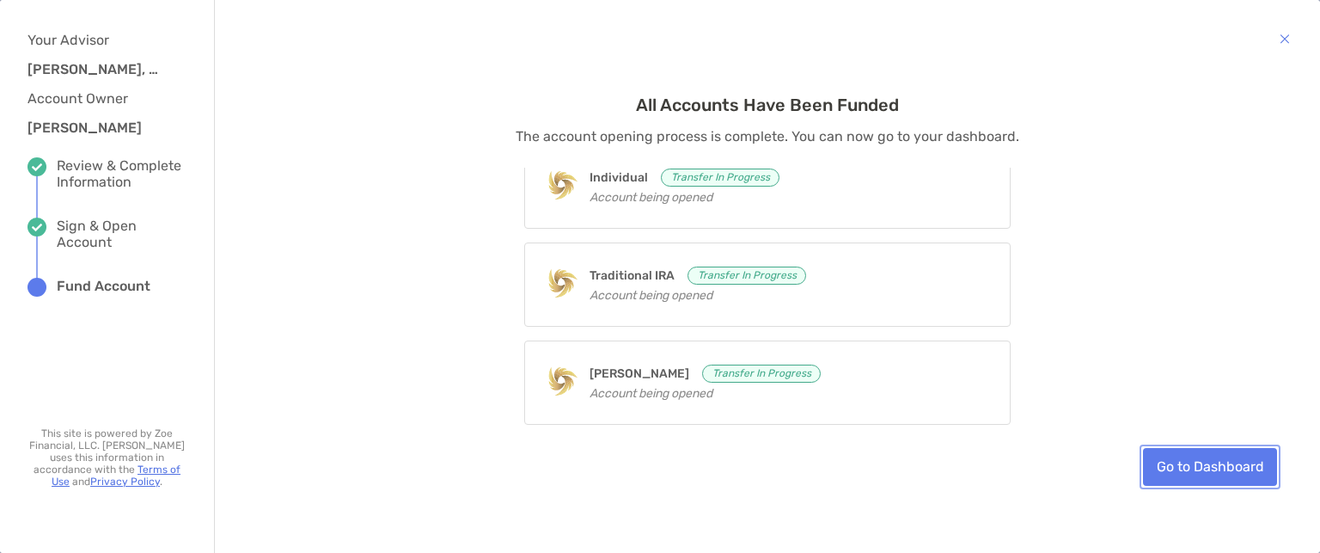
click at [1214, 475] on link "Go to Dashboard" at bounding box center [1210, 467] width 134 height 38
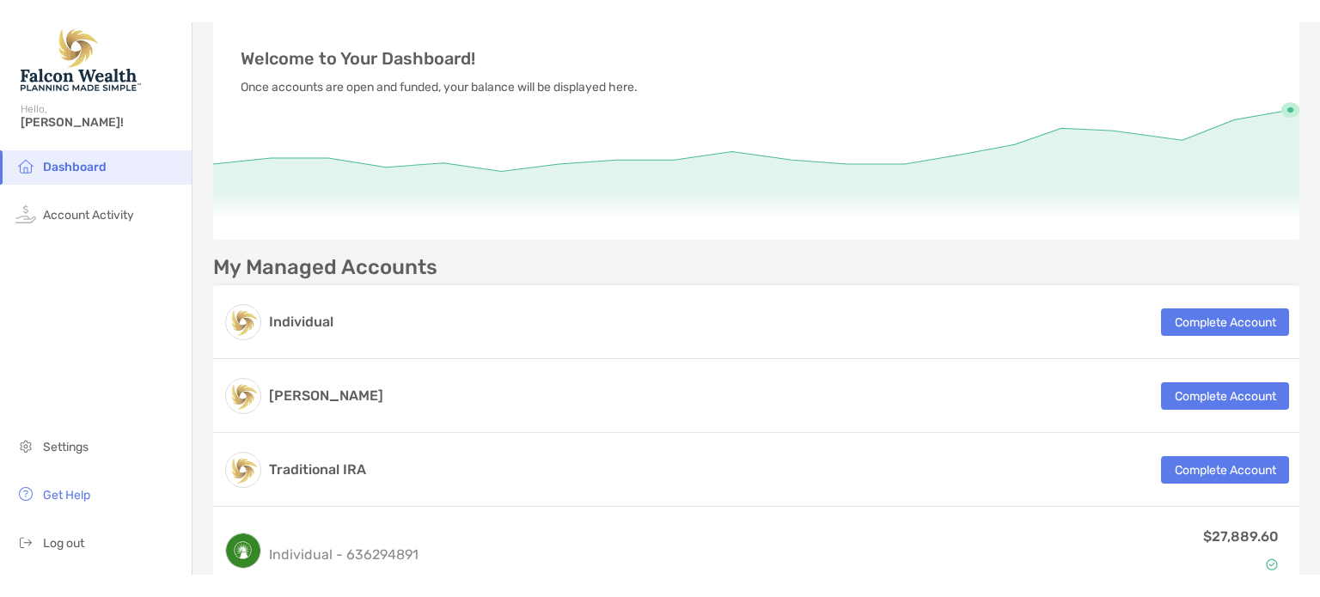
scroll to position [93, 0]
